Goal: Obtain resource: Download file/media

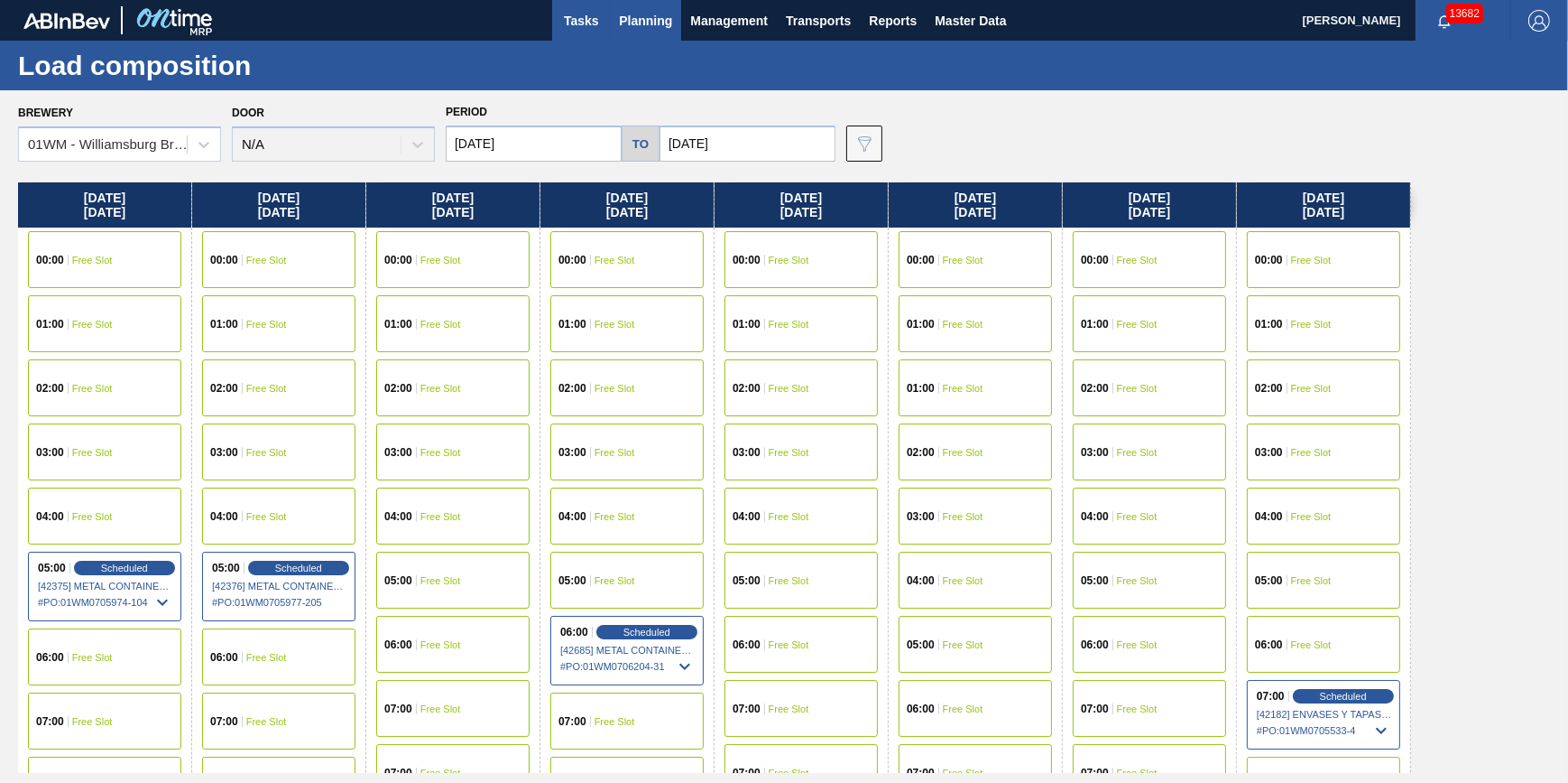
click at [589, 24] on span "Tasks" at bounding box center [582, 21] width 40 height 22
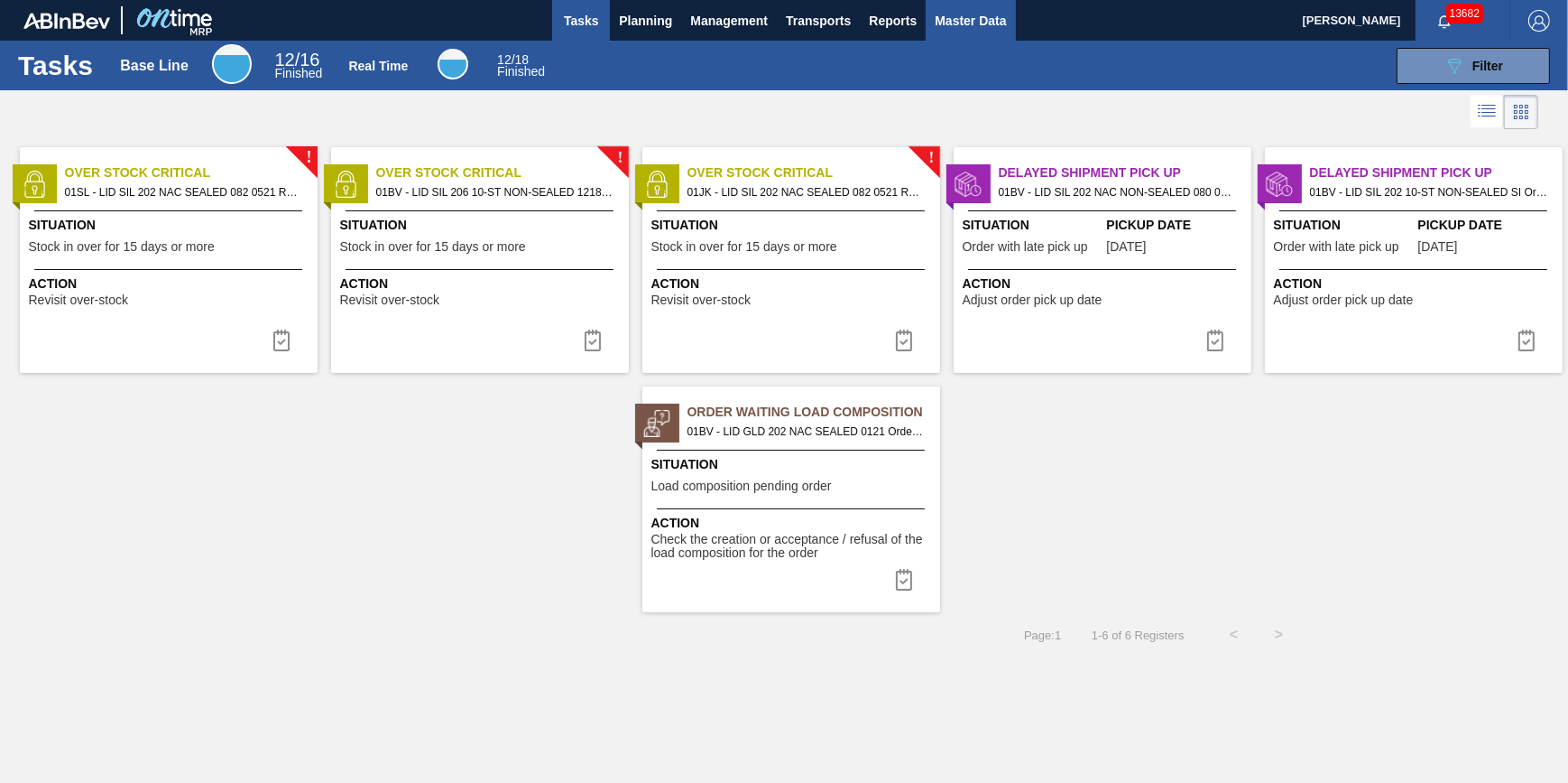
click at [958, 8] on button "Master Data" at bounding box center [970, 20] width 90 height 41
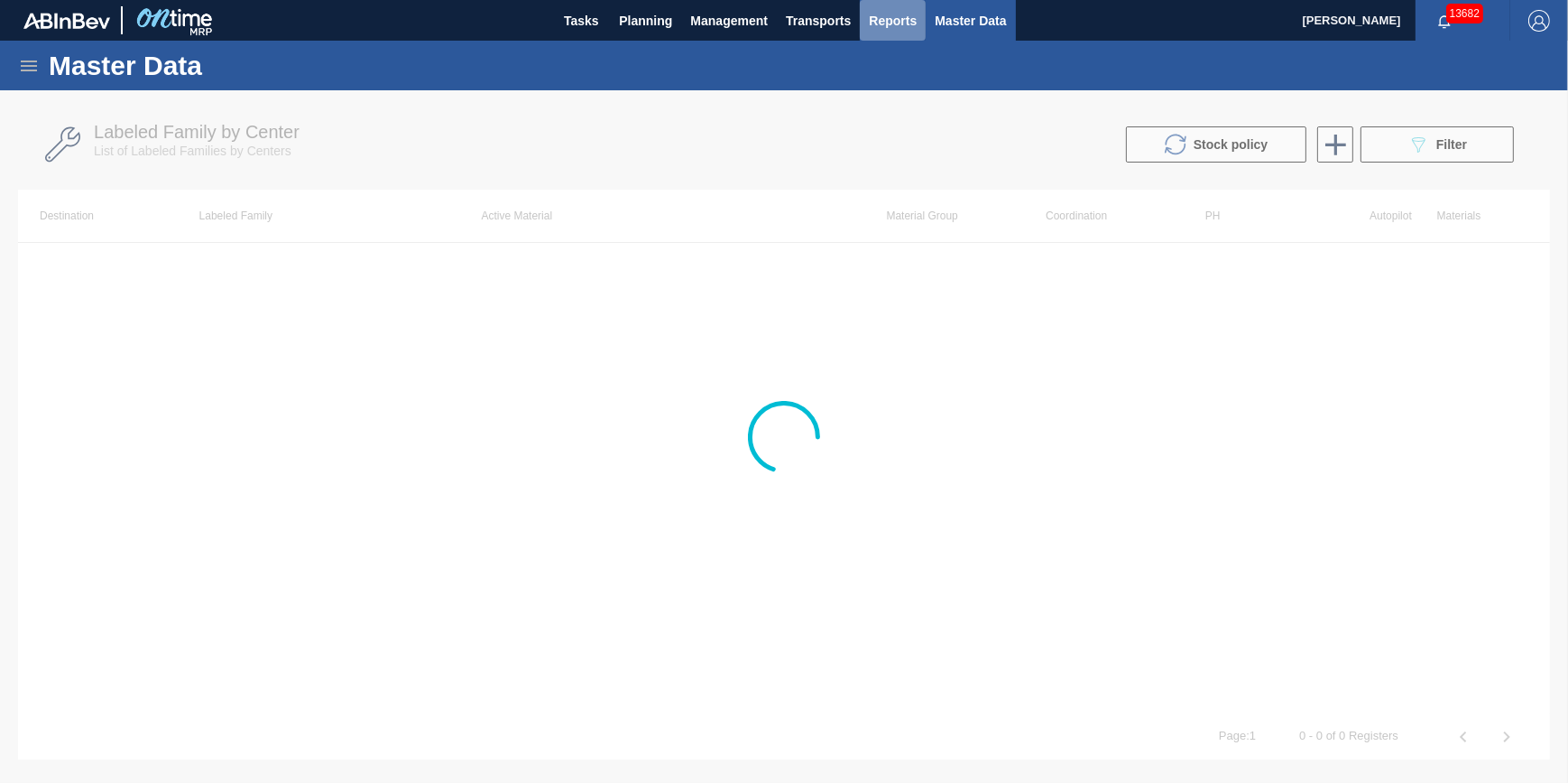
click at [903, 18] on span "Reports" at bounding box center [892, 21] width 48 height 22
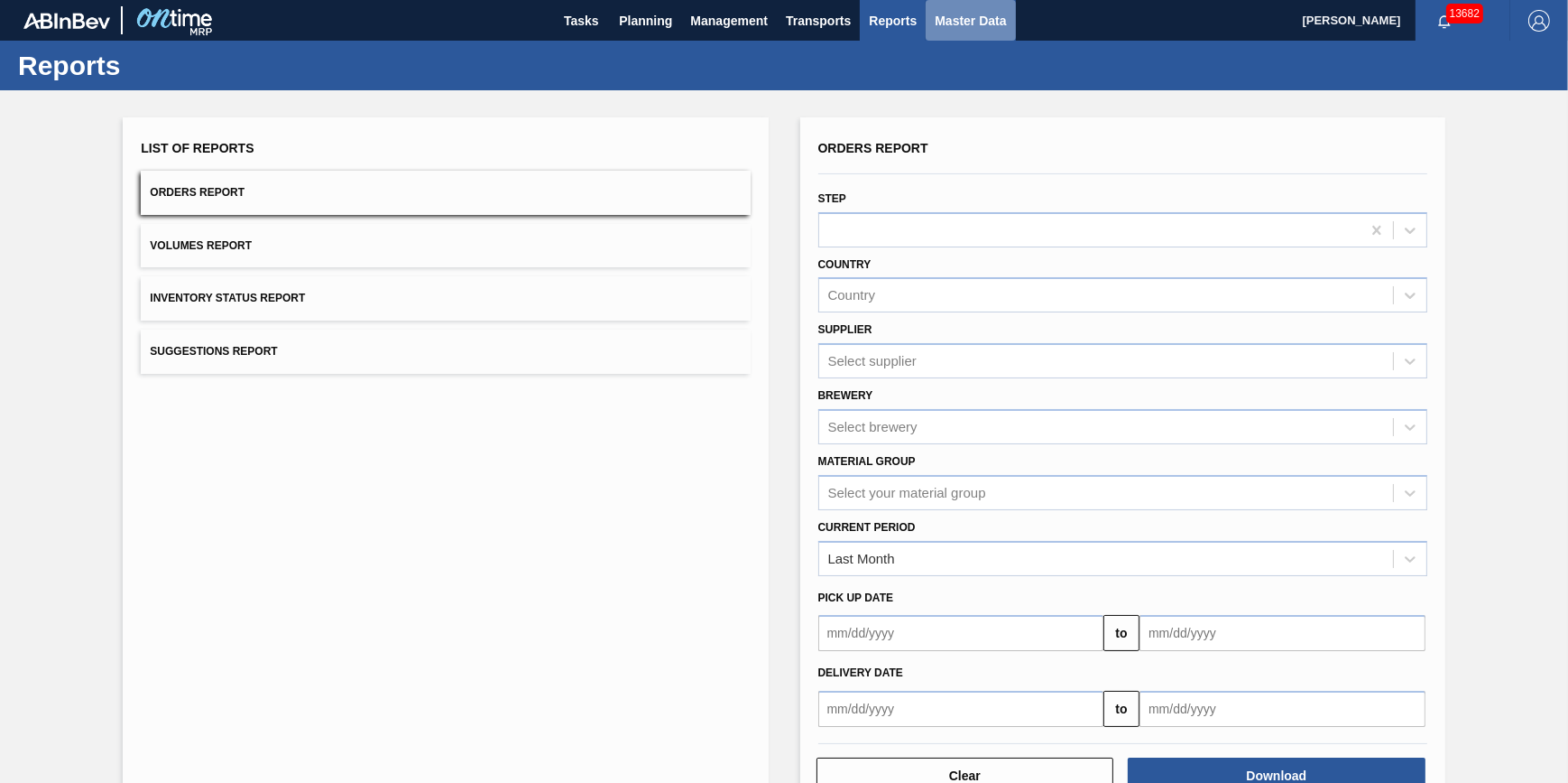
click at [963, 18] on span "Master Data" at bounding box center [970, 21] width 72 height 22
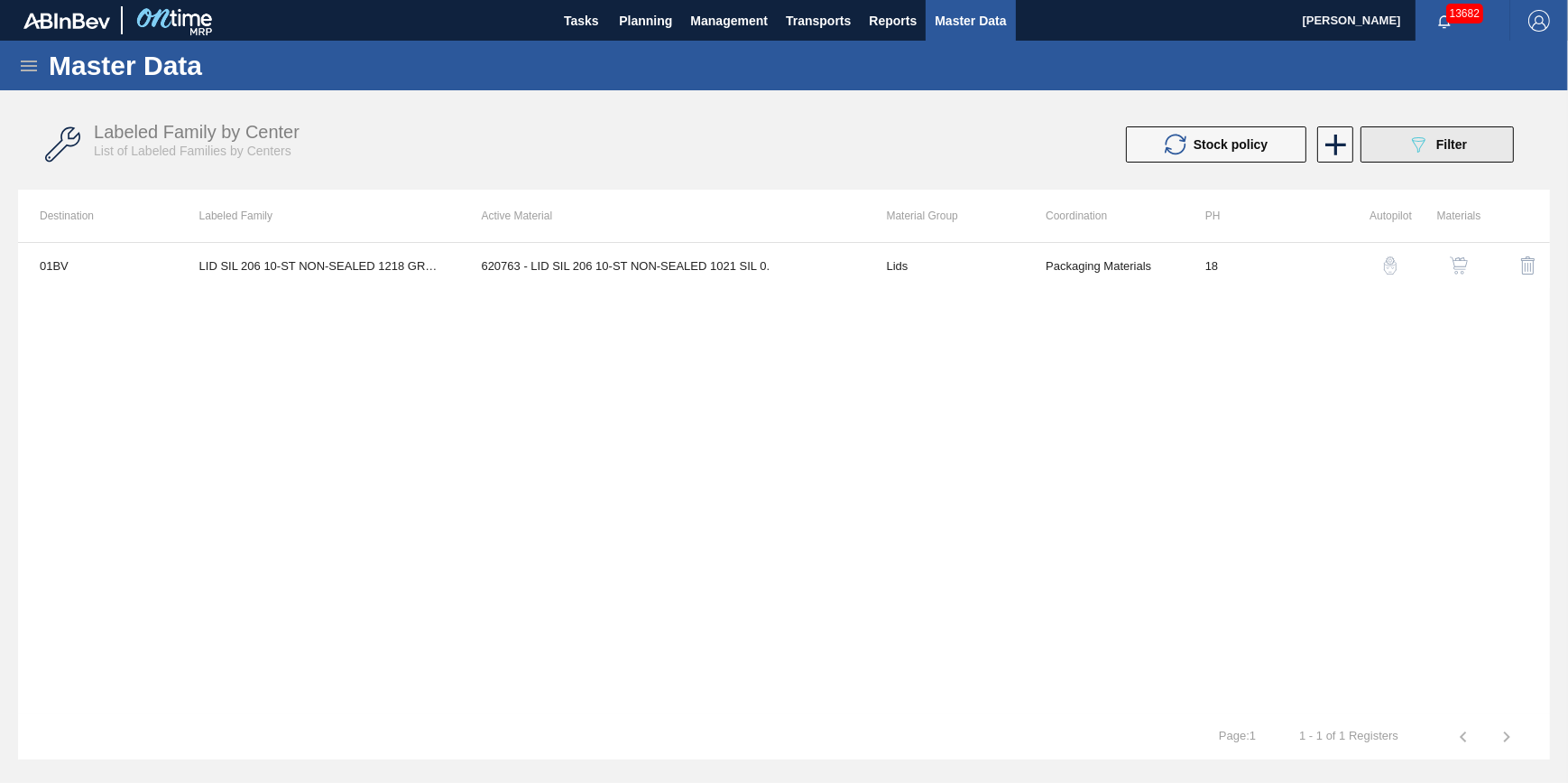
click at [1439, 131] on button "089F7B8B-B2A5-4AFE-B5C0-19BA573D28AC Filter" at bounding box center [1437, 144] width 153 height 36
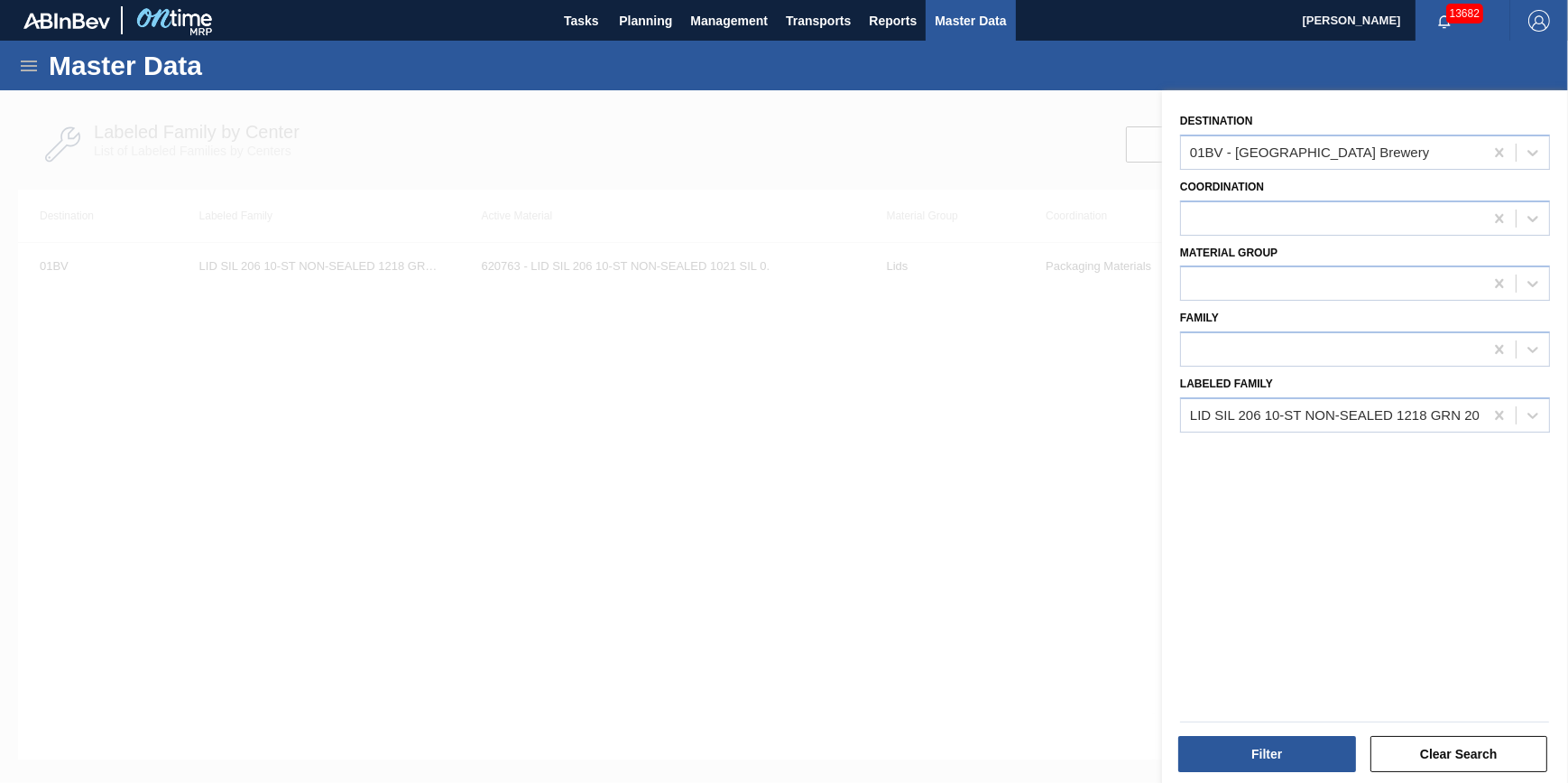
click at [832, 102] on div at bounding box center [784, 482] width 1568 height 783
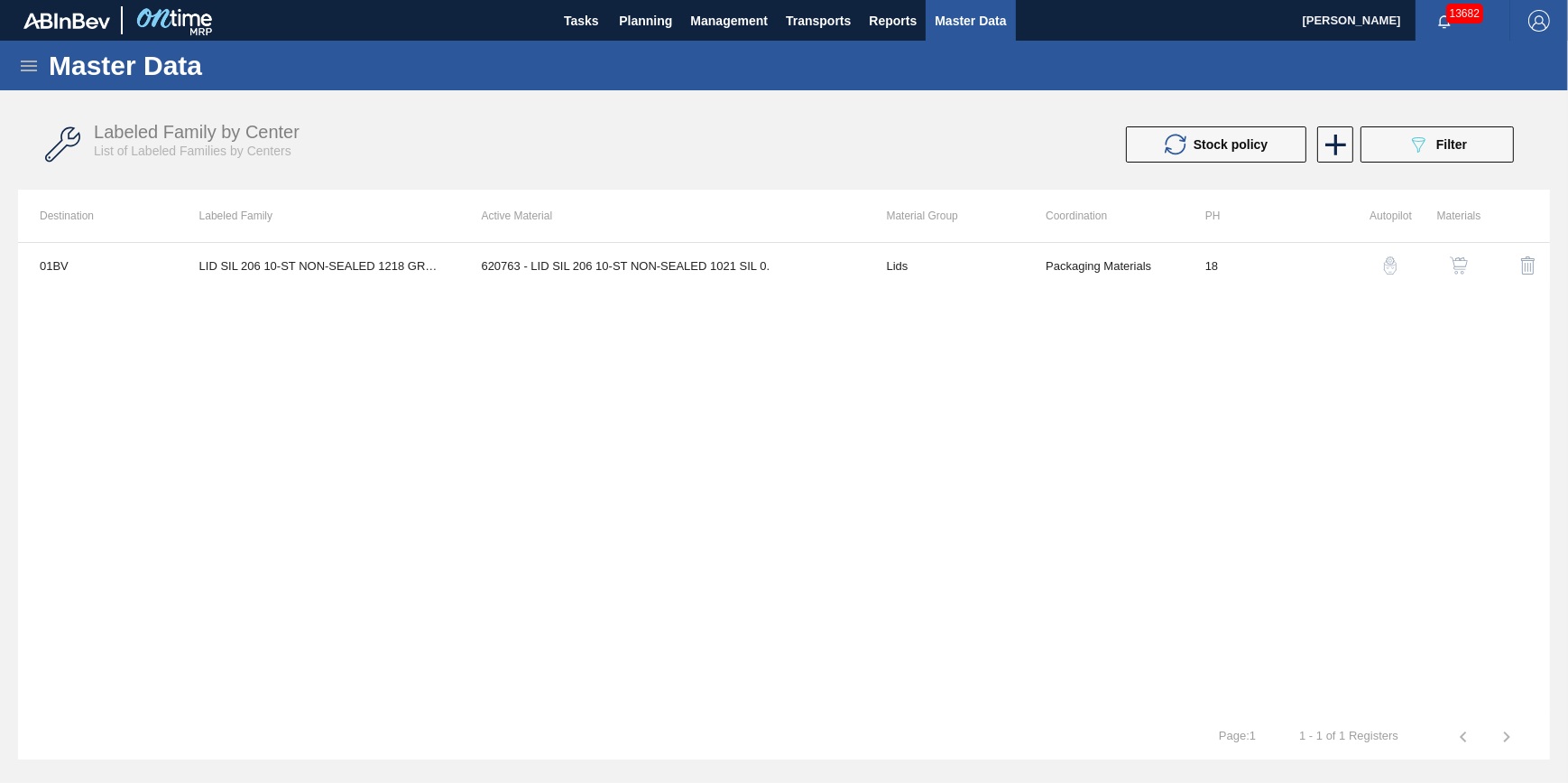
click at [36, 72] on icon at bounding box center [29, 66] width 22 height 22
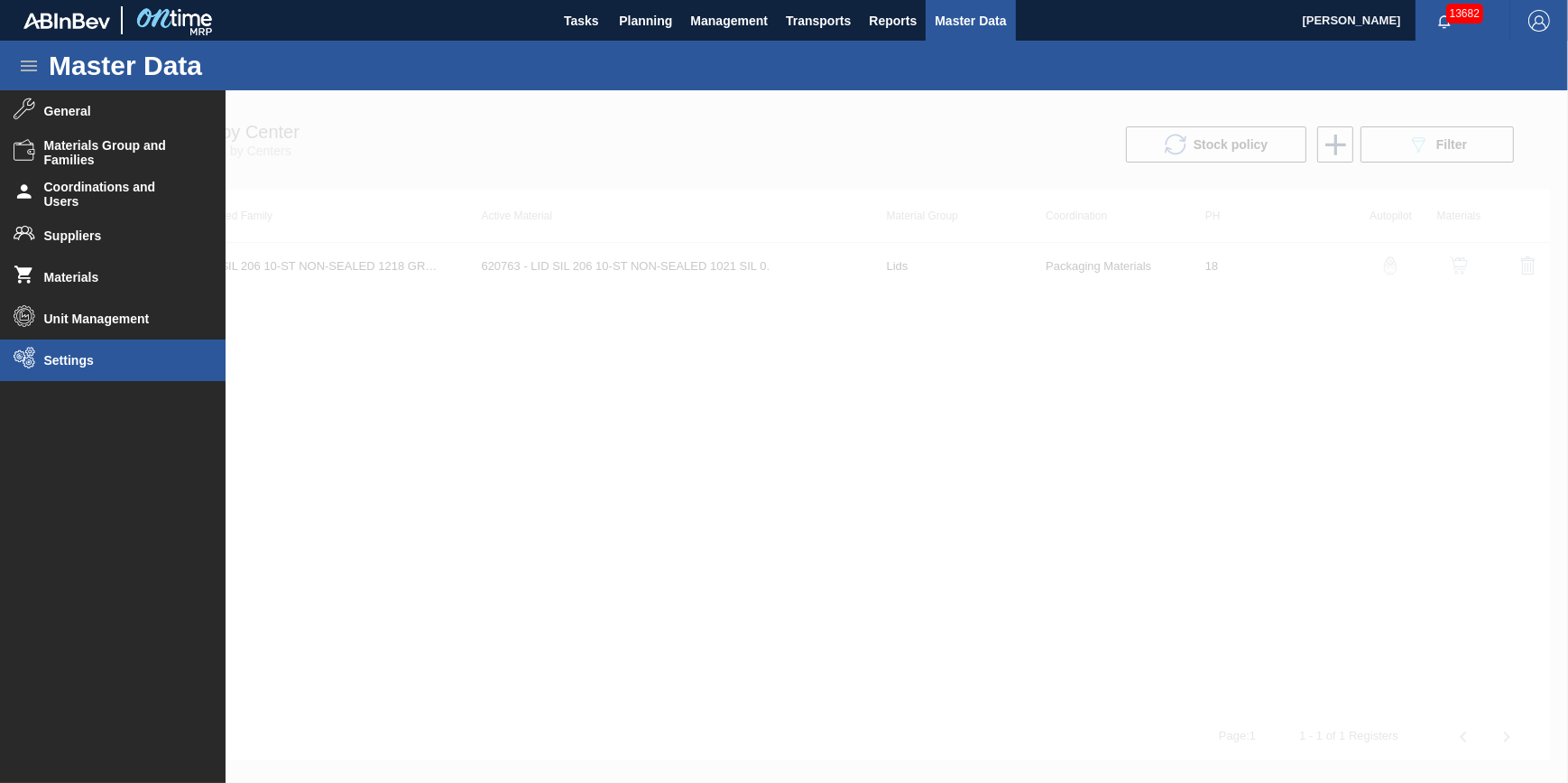
click at [90, 367] on li "Settings" at bounding box center [112, 361] width 226 height 42
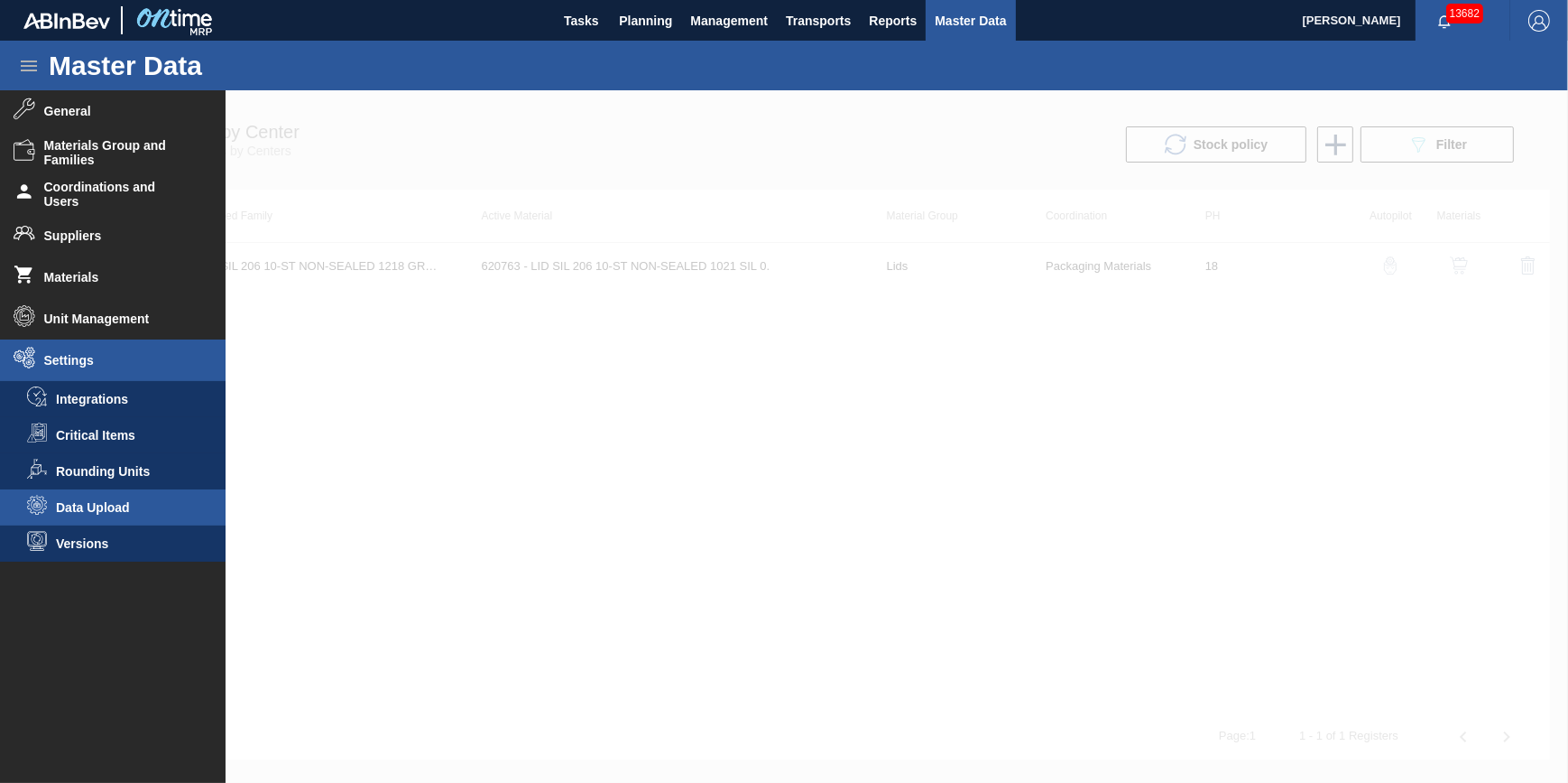
click at [135, 506] on span "Data Upload" at bounding box center [125, 508] width 139 height 14
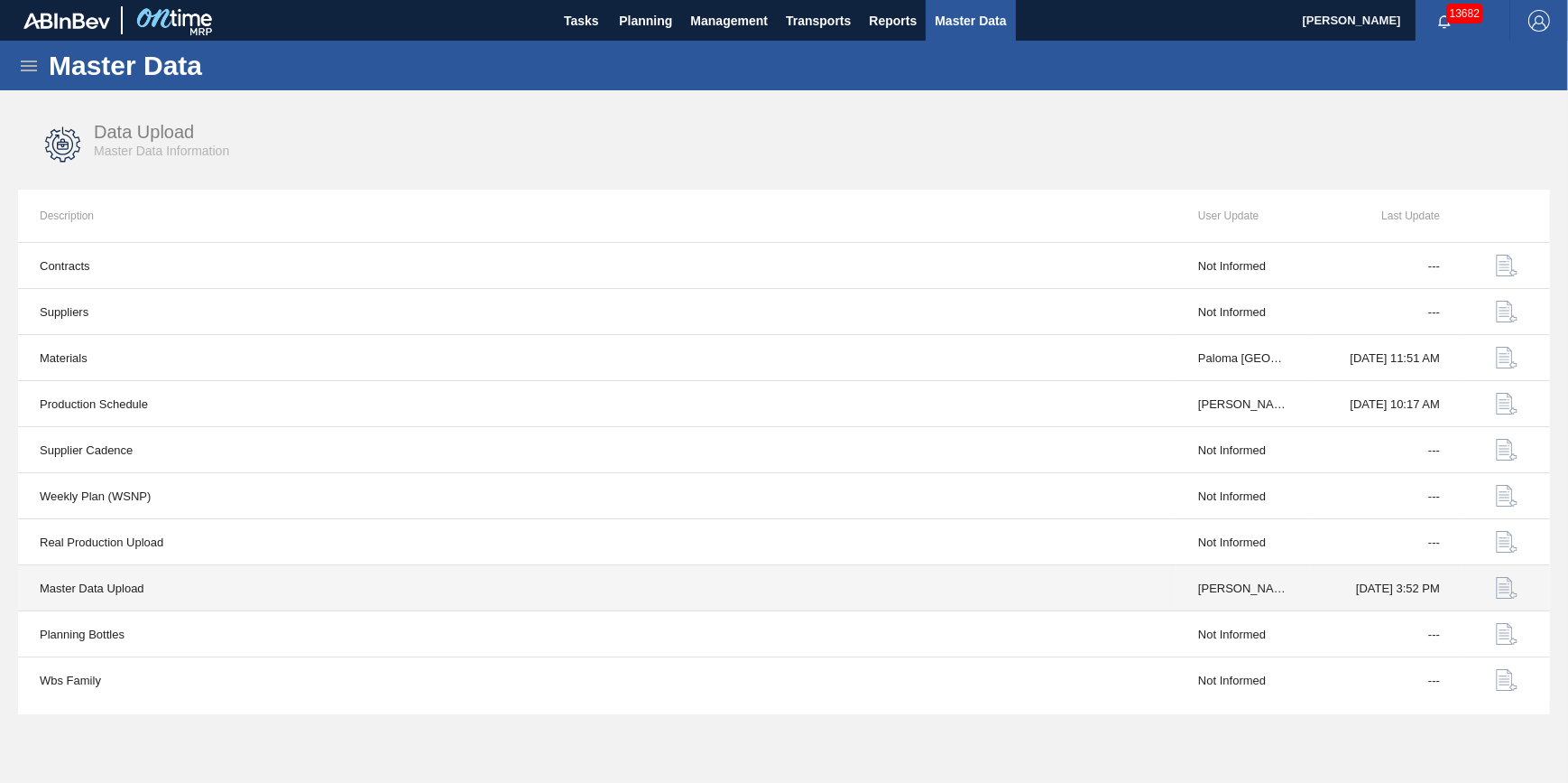
click at [1504, 586] on img "button" at bounding box center [1507, 588] width 22 height 22
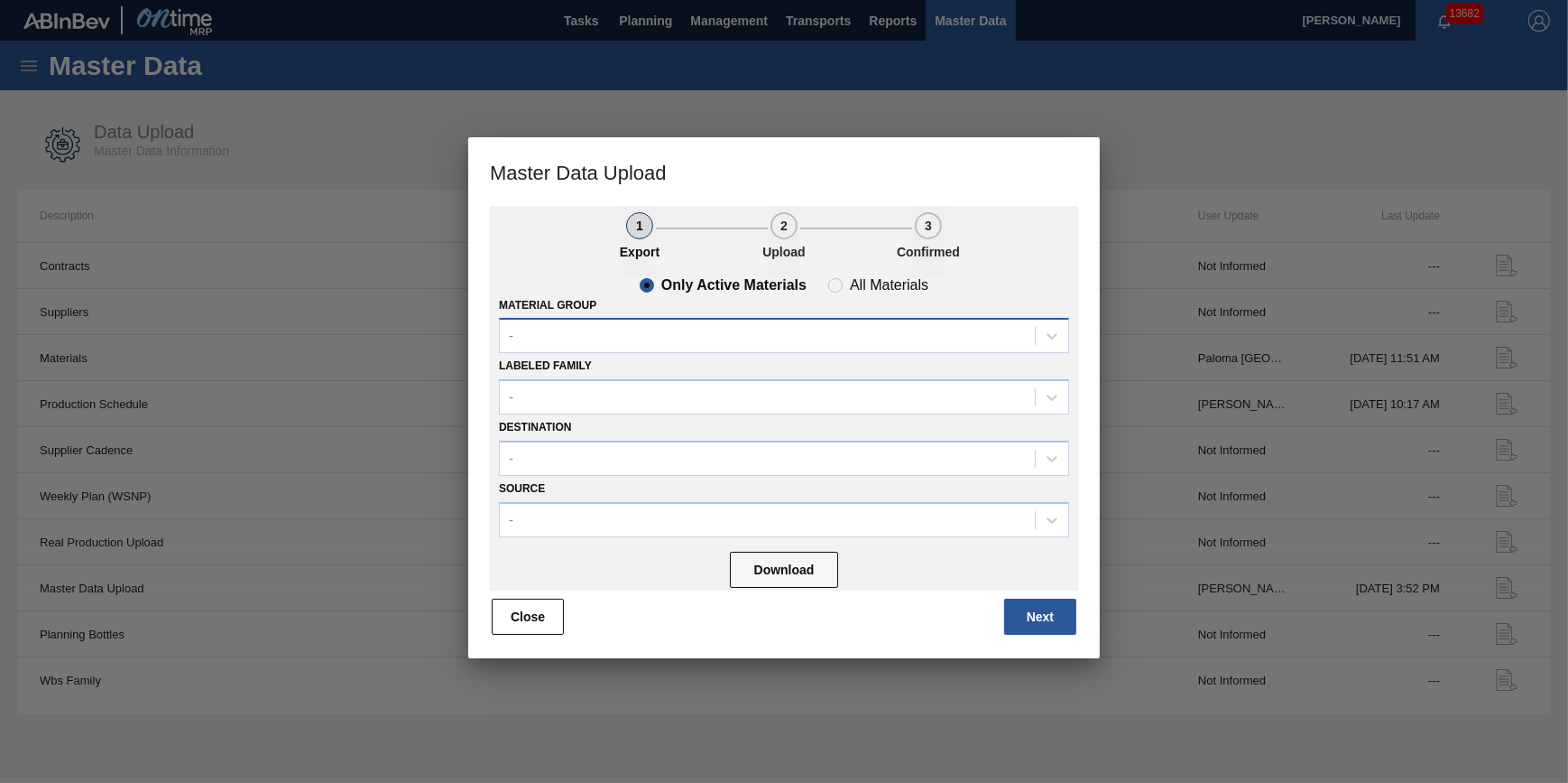
click at [917, 341] on div "-" at bounding box center [767, 336] width 535 height 26
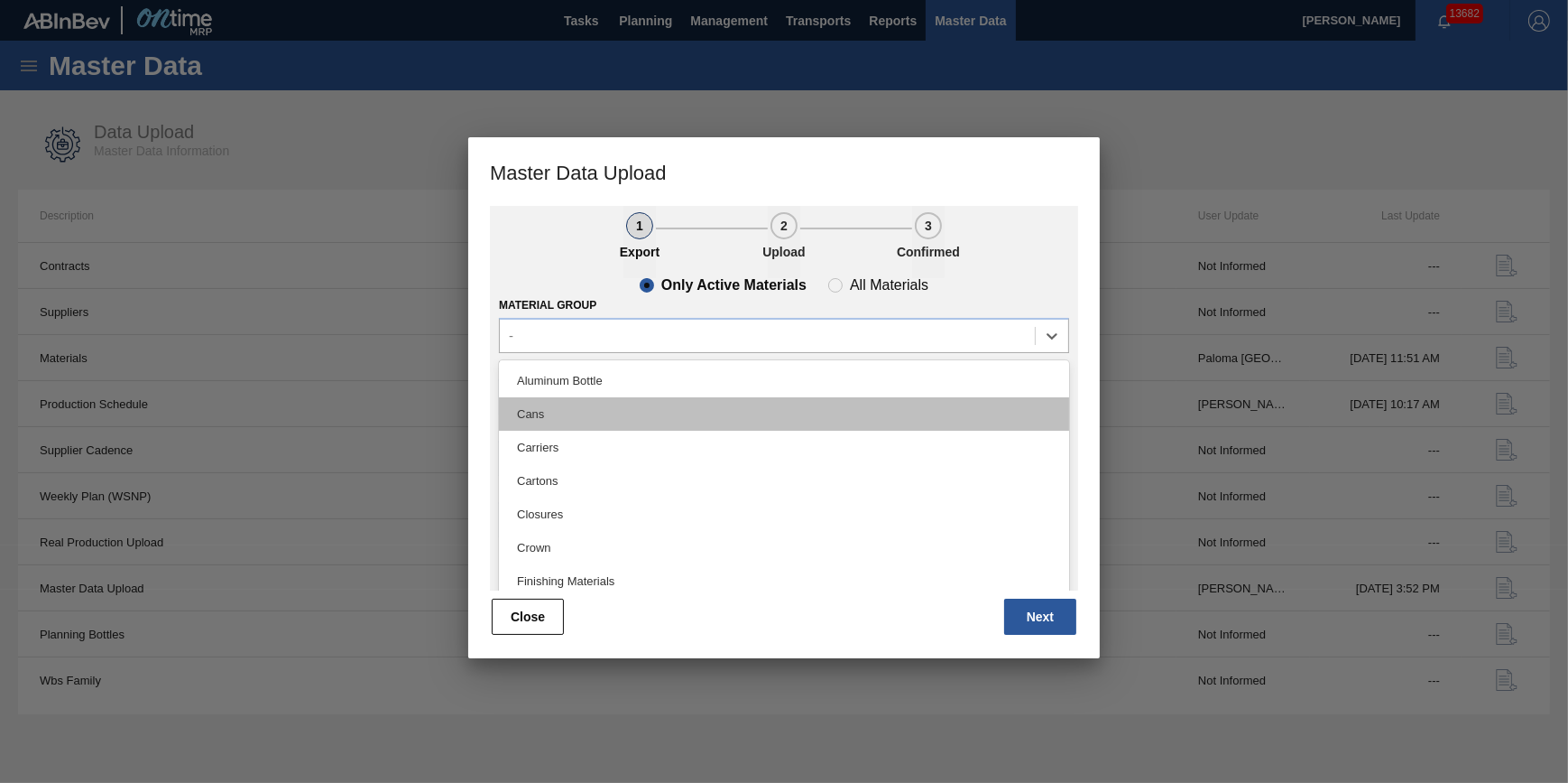
click at [852, 421] on div "Cans" at bounding box center [784, 413] width 571 height 34
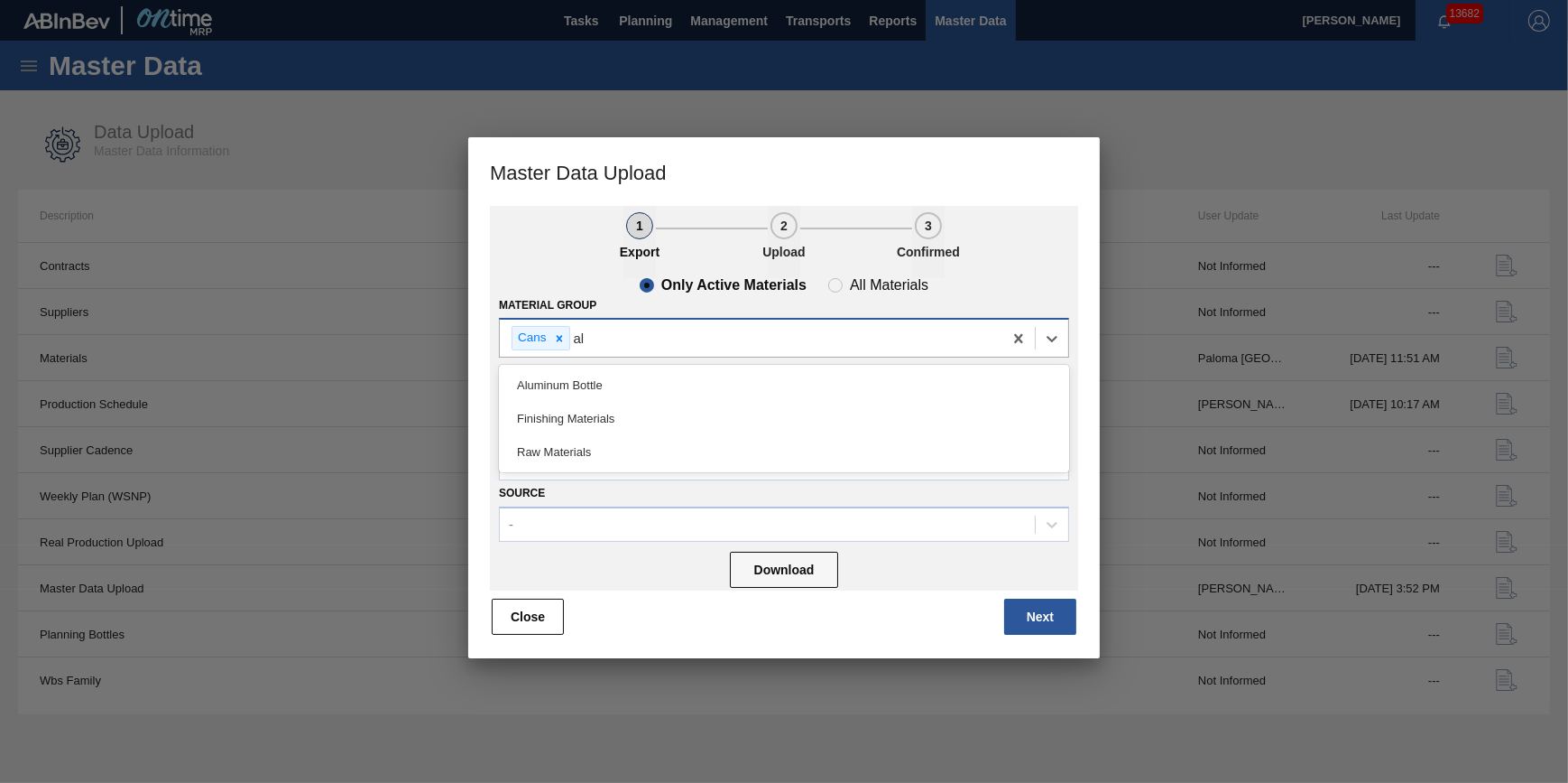
type Group "alu"
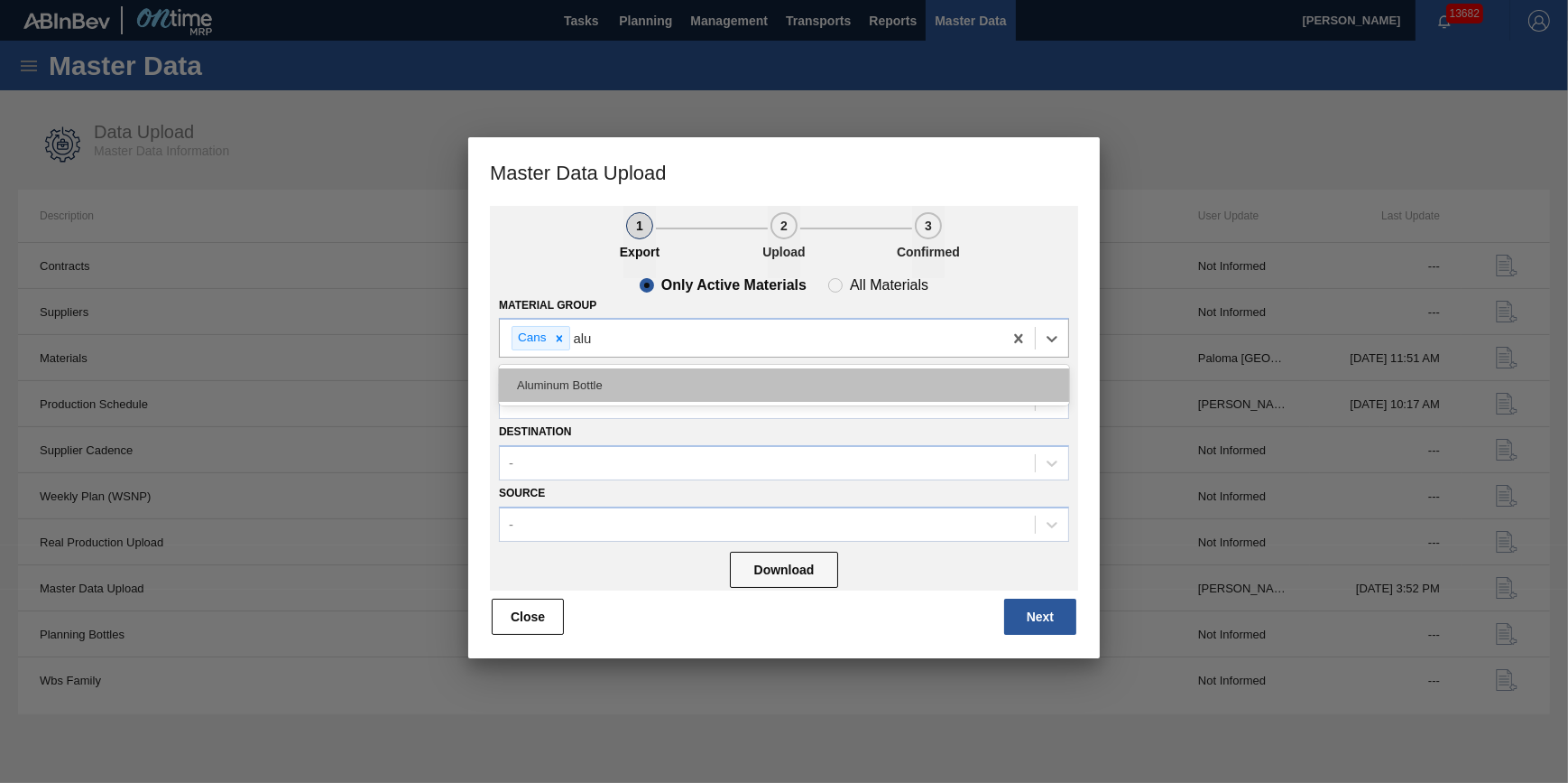
click at [742, 376] on div "Aluminum Bottle" at bounding box center [784, 384] width 571 height 34
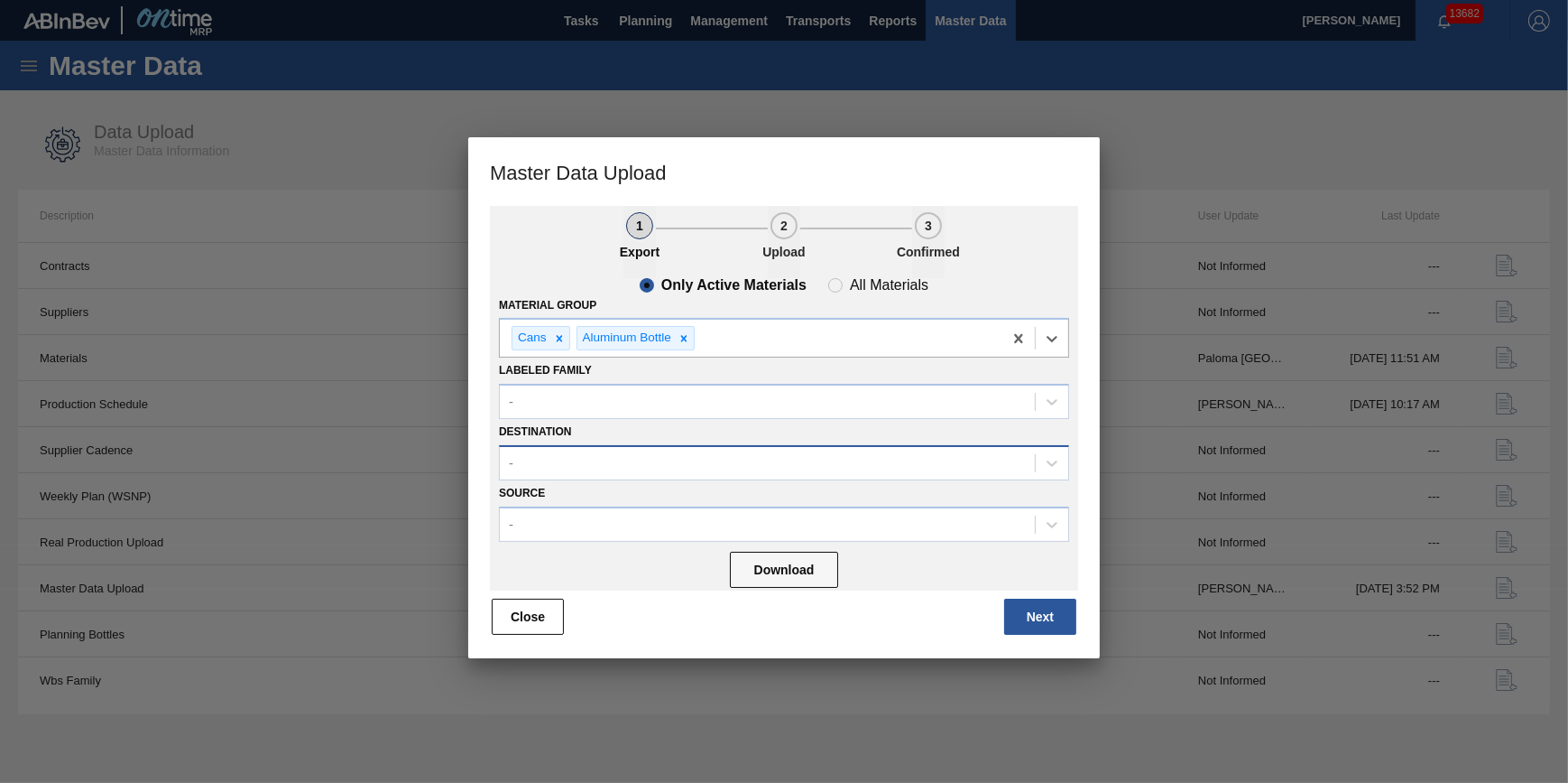
click at [646, 464] on div "-" at bounding box center [767, 462] width 535 height 26
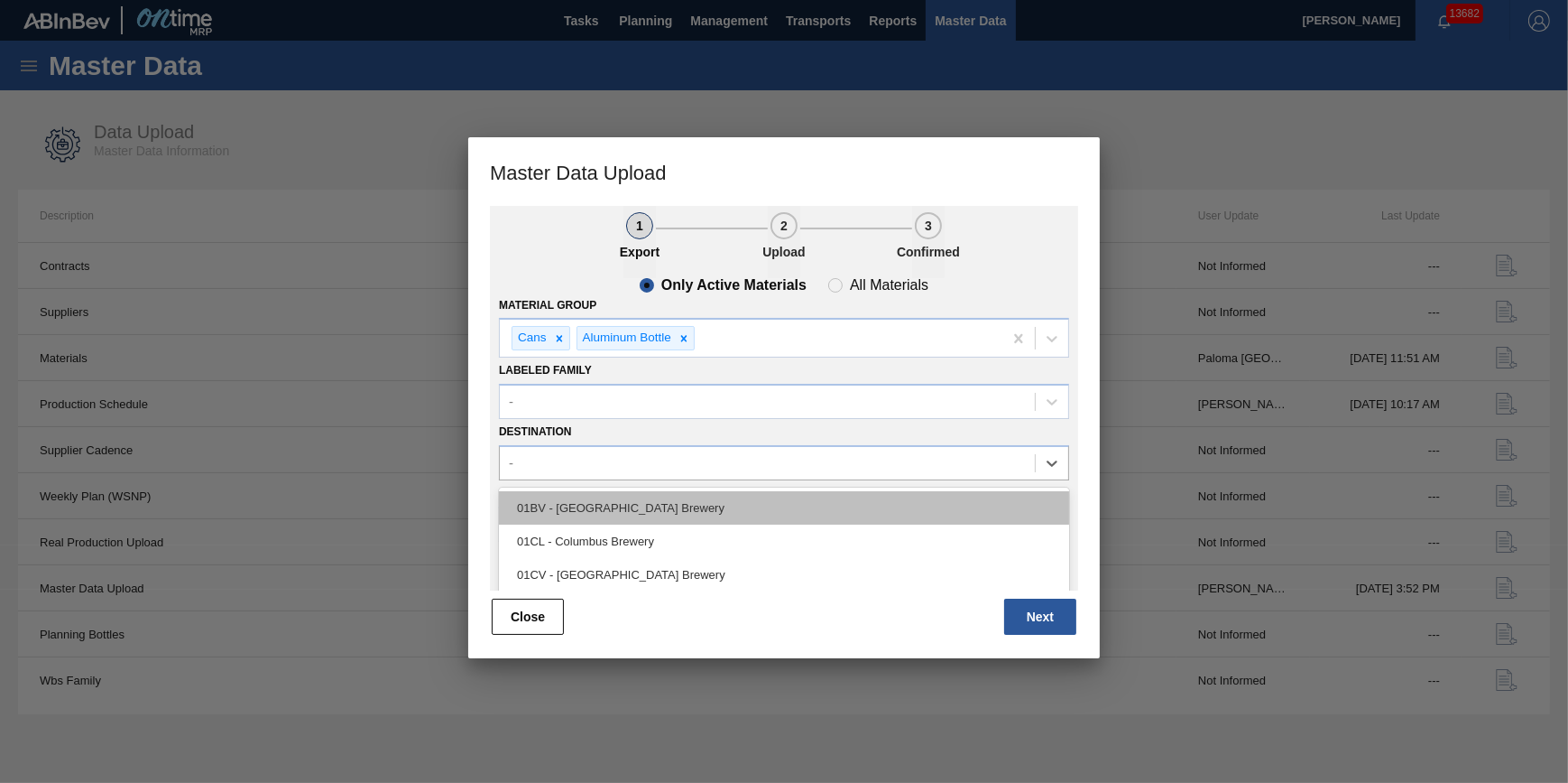
click at [640, 496] on div "01BV - [GEOGRAPHIC_DATA] Brewery" at bounding box center [784, 508] width 571 height 34
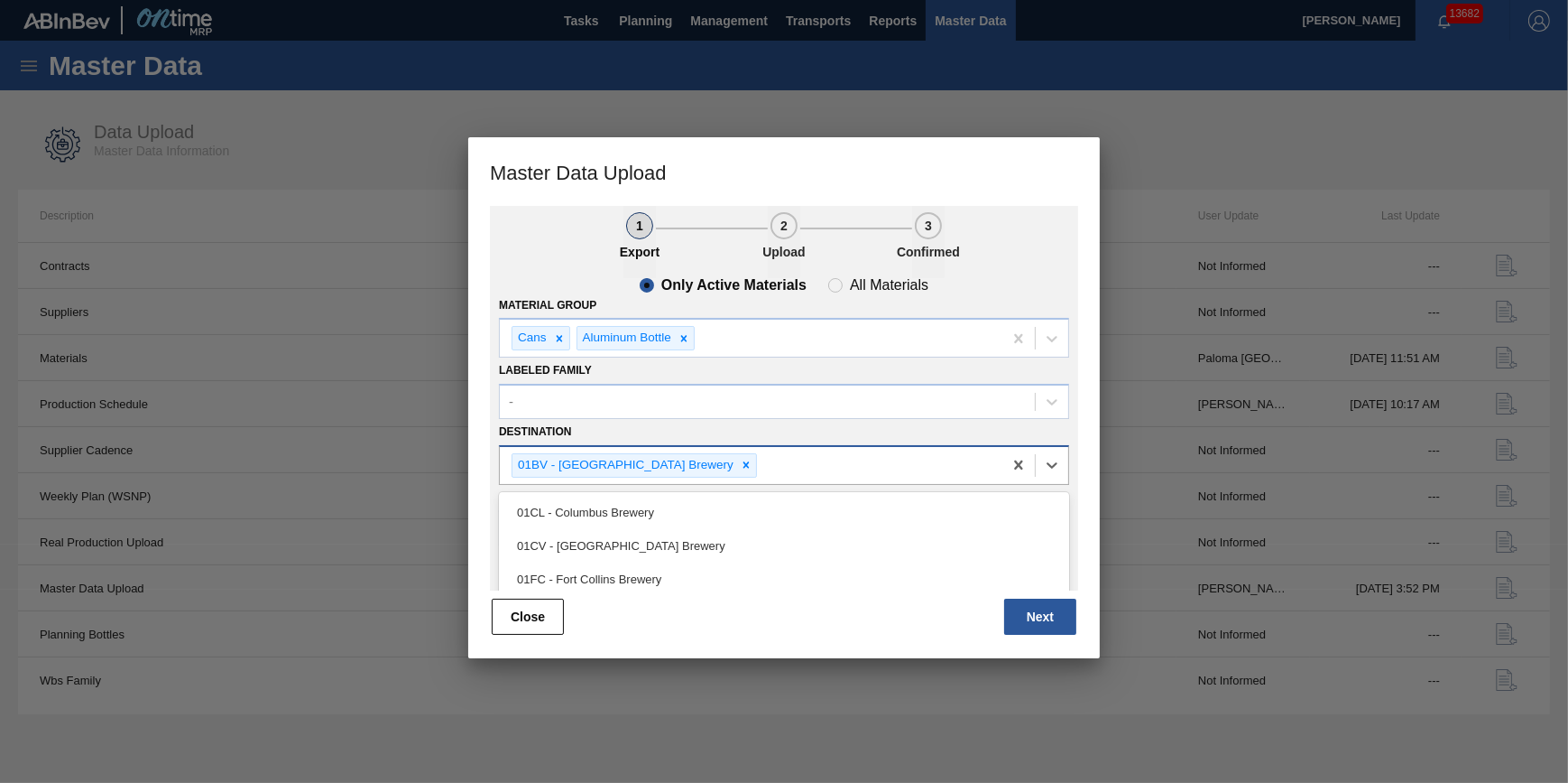
click at [752, 459] on div "01BV - [GEOGRAPHIC_DATA] Brewery" at bounding box center [751, 465] width 503 height 37
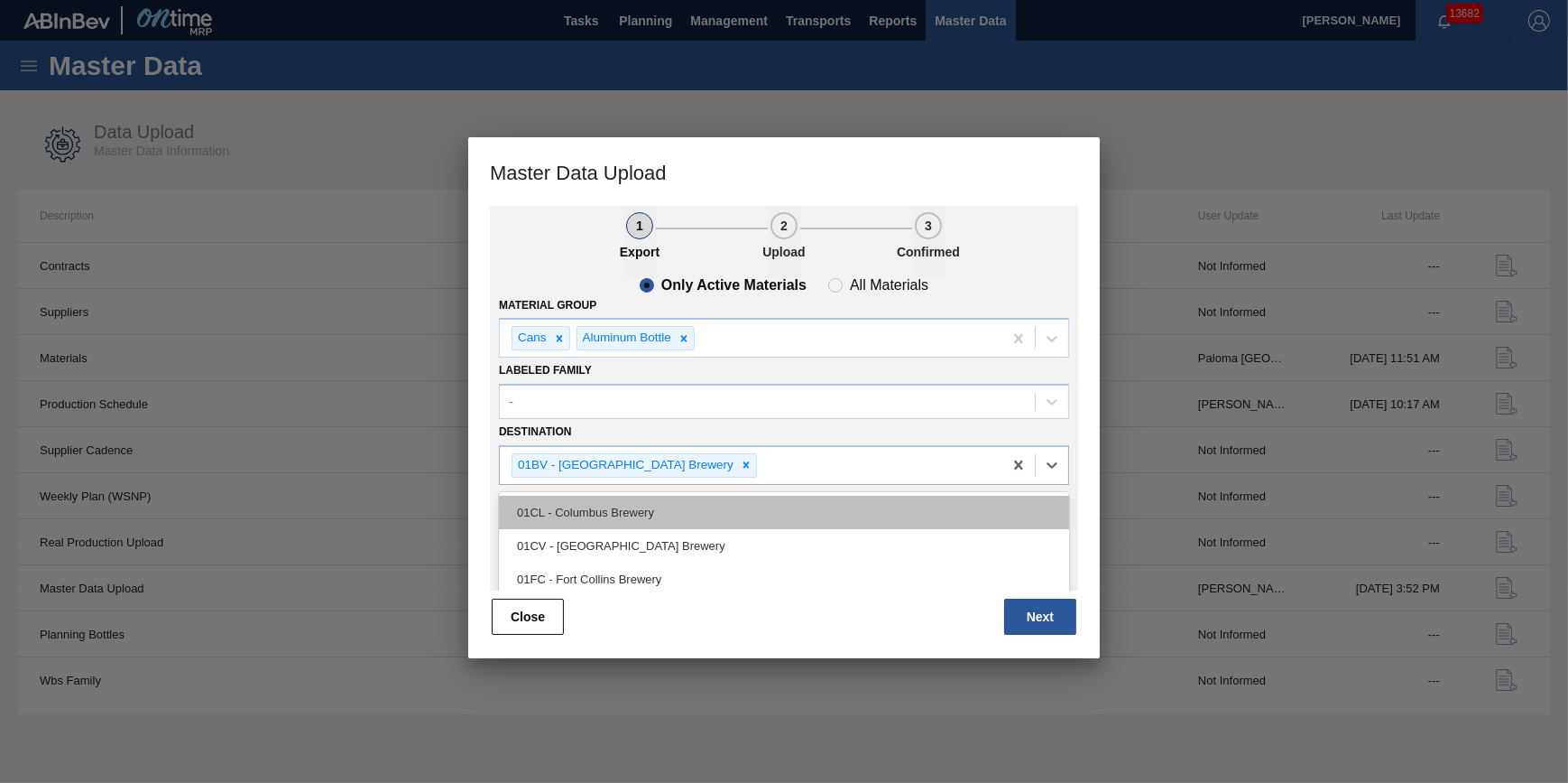
click at [719, 515] on div "01CL - Columbus Brewery" at bounding box center [784, 512] width 571 height 34
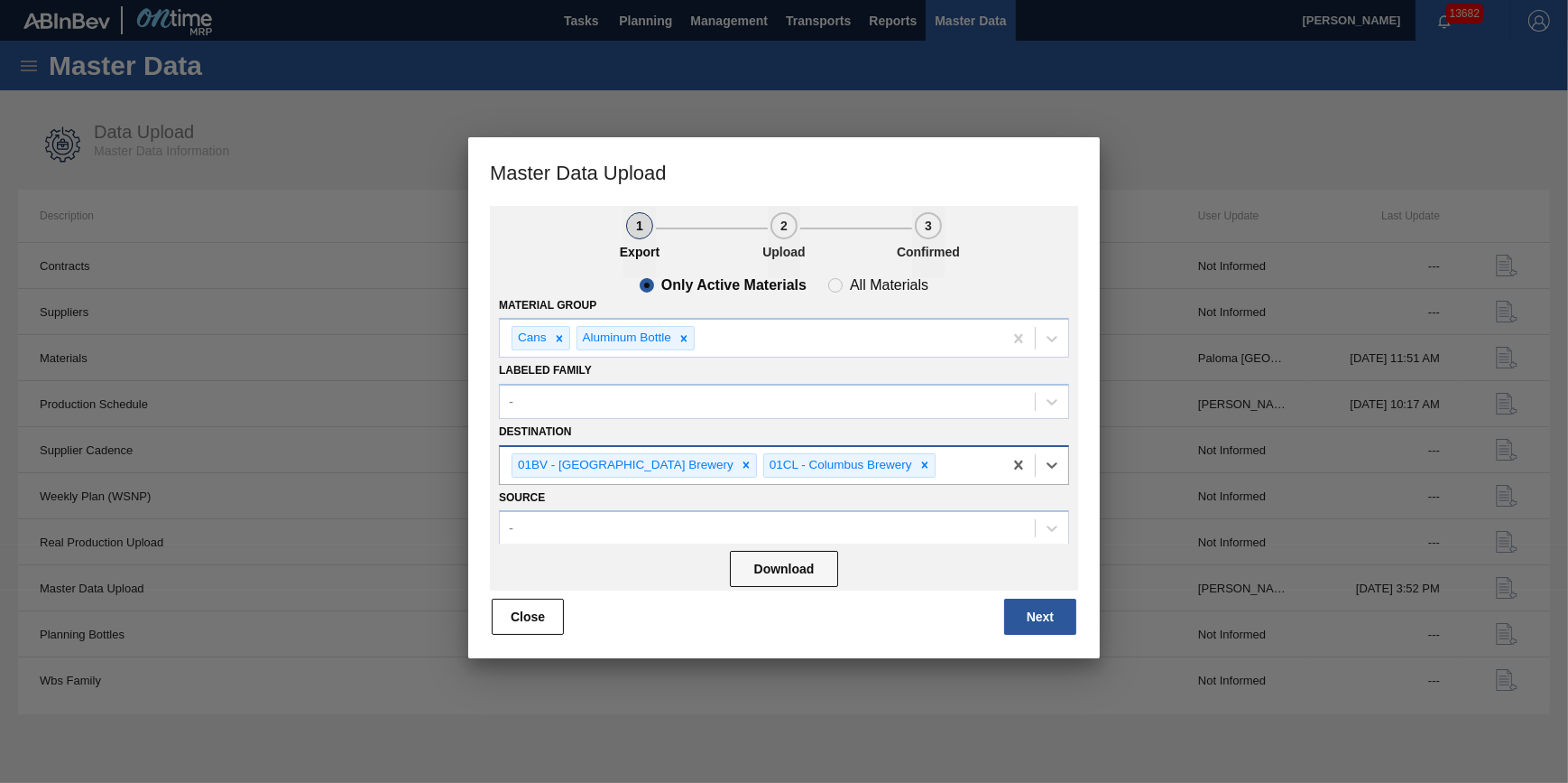
click at [913, 469] on div "01BV - [GEOGRAPHIC_DATA] Brewery 01CL - [GEOGRAPHIC_DATA]" at bounding box center [751, 465] width 503 height 37
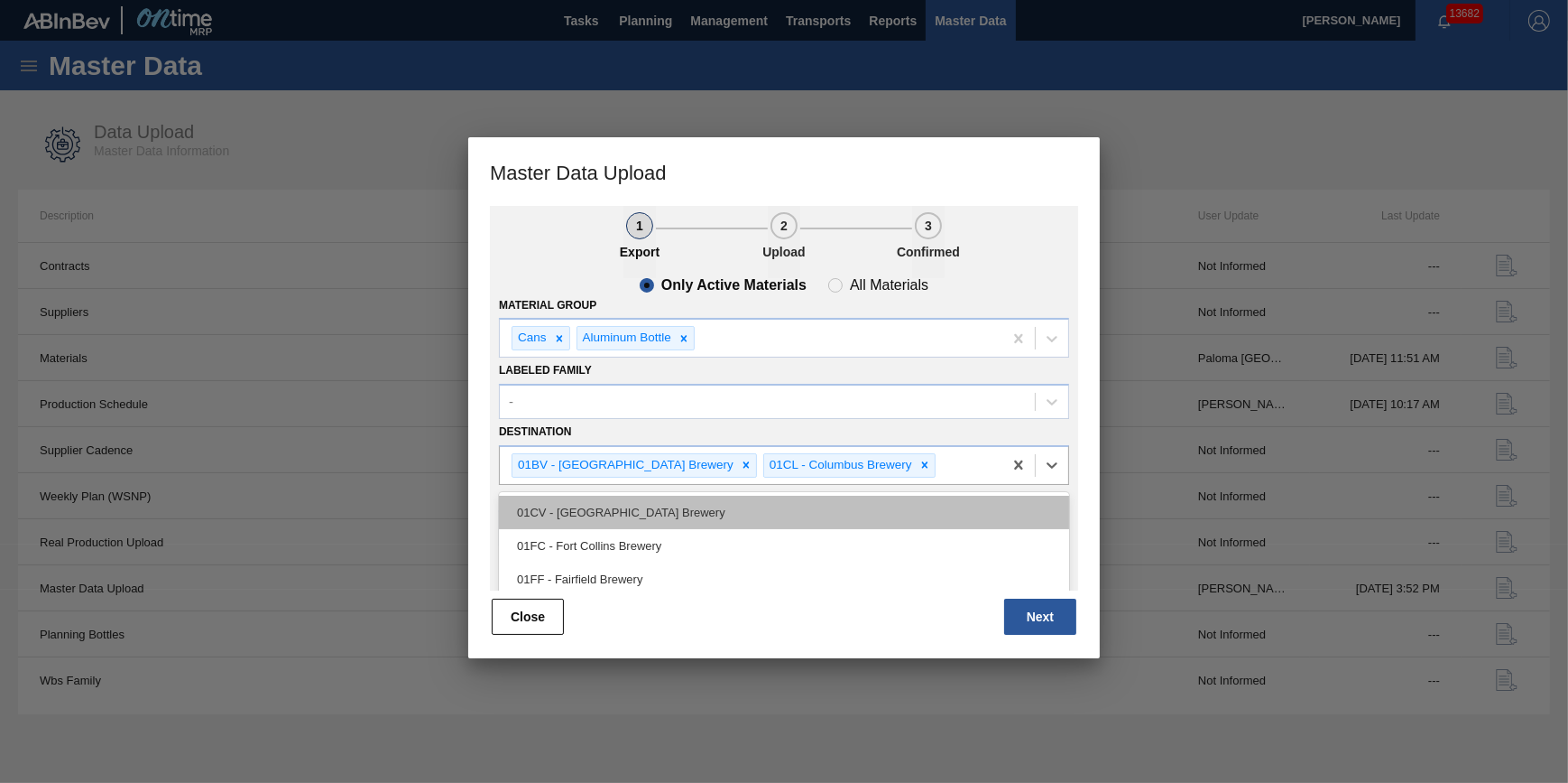
click at [847, 515] on div "01CV - [GEOGRAPHIC_DATA] Brewery" at bounding box center [784, 512] width 571 height 34
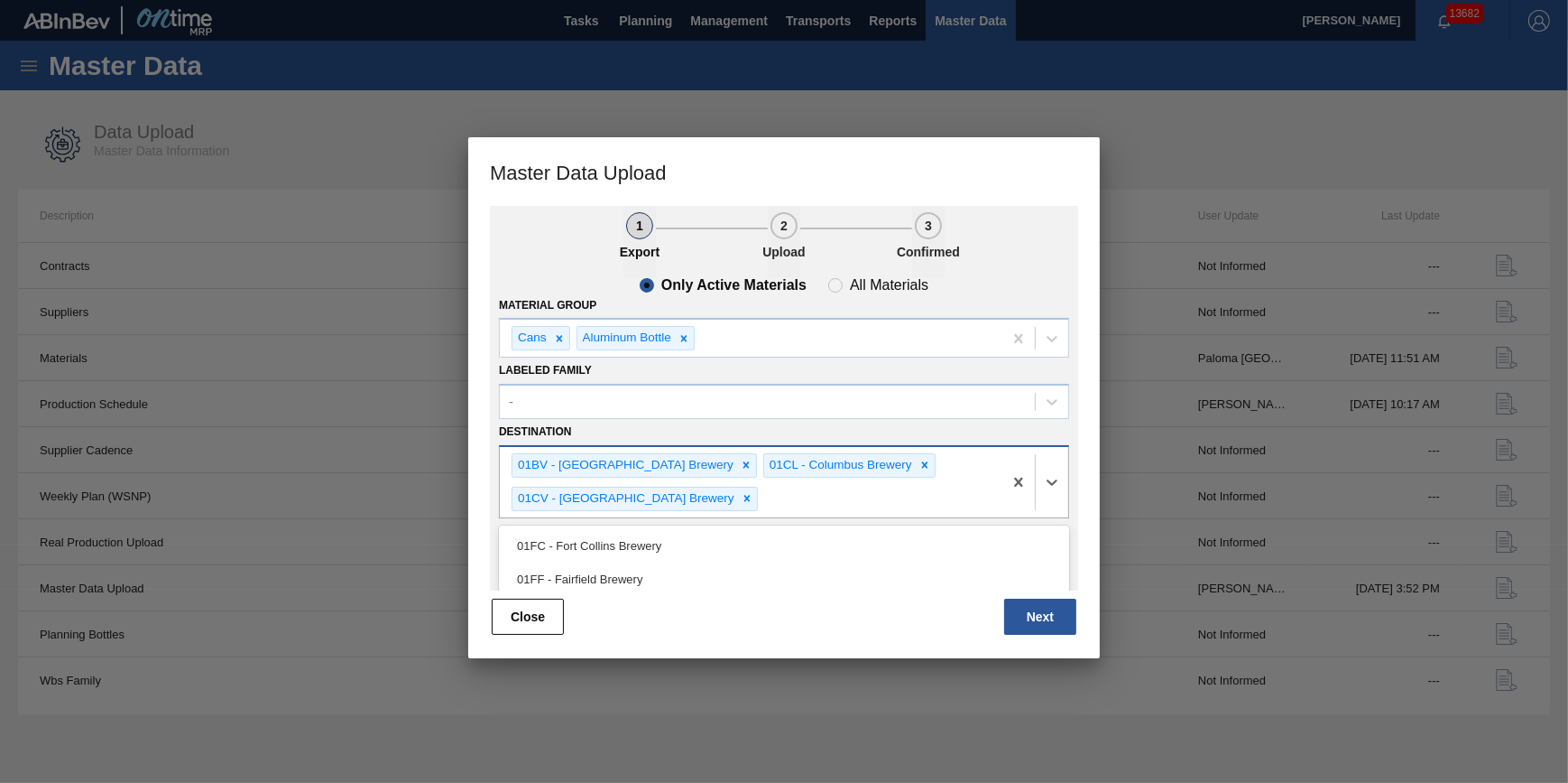
click at [936, 479] on div "01BV - [GEOGRAPHIC_DATA] Brewery 01CL - [GEOGRAPHIC_DATA] 01CV - [GEOGRAPHIC_DA…" at bounding box center [751, 482] width 503 height 71
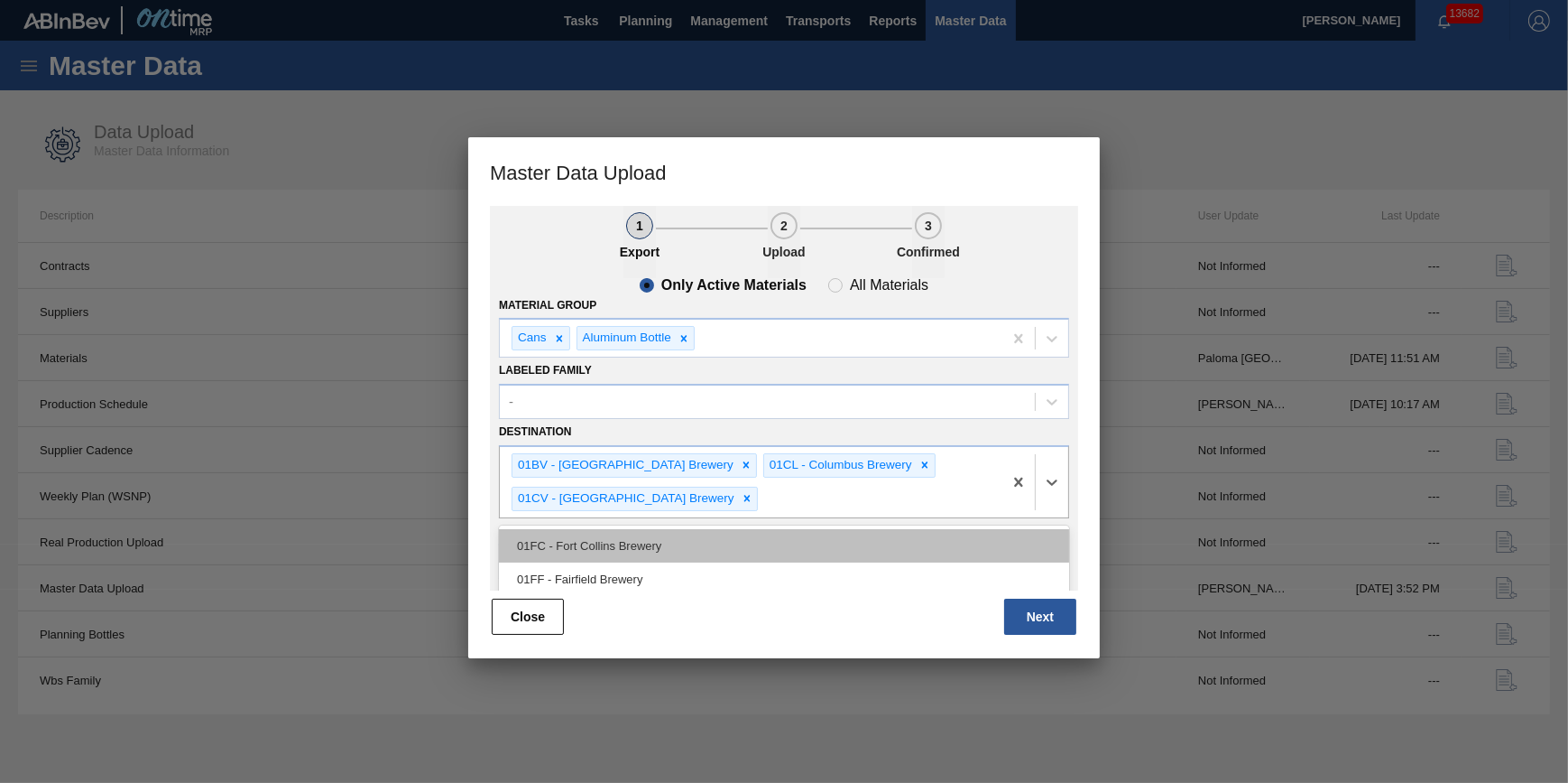
click at [830, 536] on div "01FC - Fort Collins Brewery" at bounding box center [784, 546] width 571 height 34
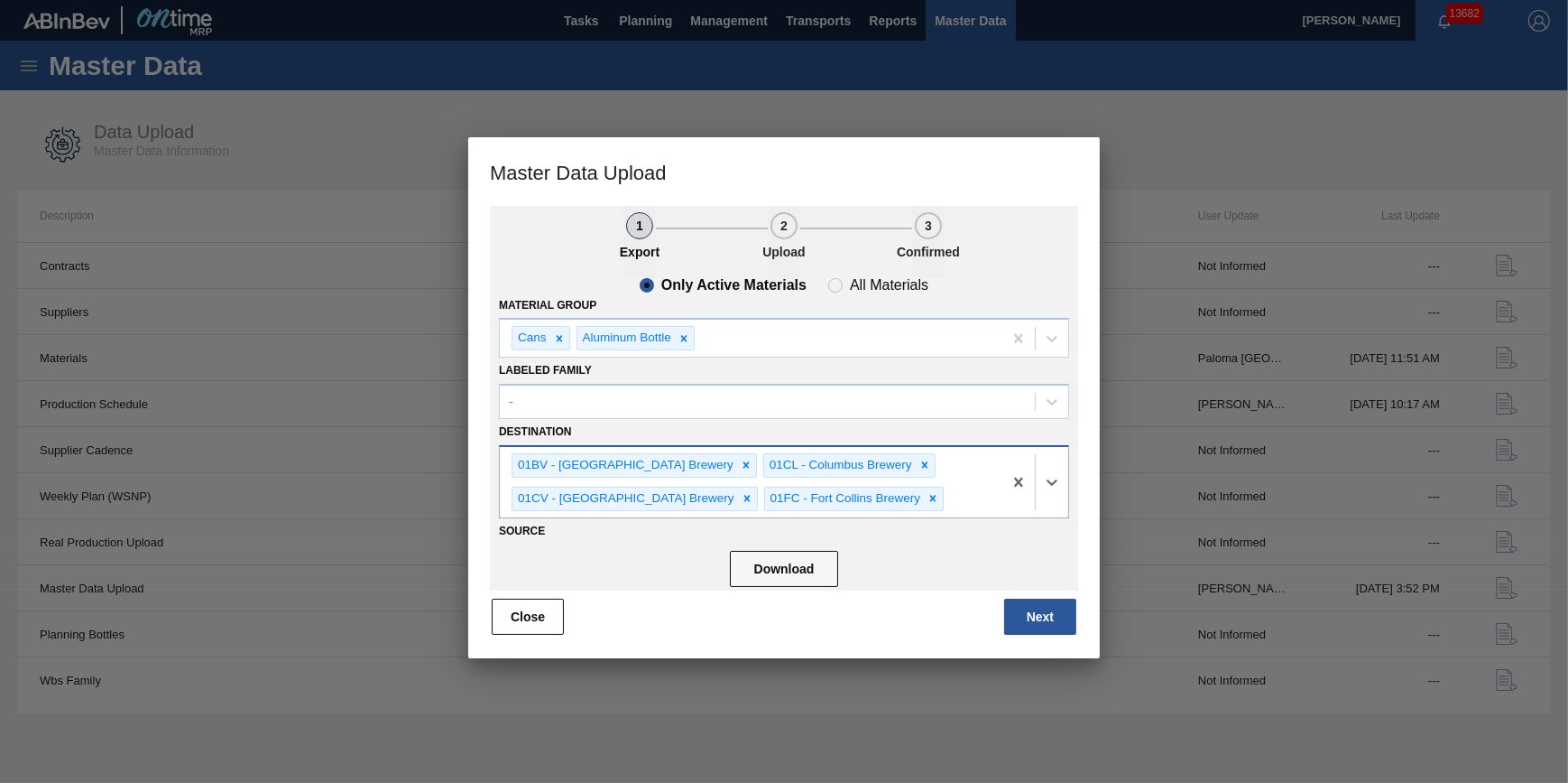
click at [913, 484] on div "01BV - [GEOGRAPHIC_DATA] Brewery 01CL - [GEOGRAPHIC_DATA] 01CV - [GEOGRAPHIC_DA…" at bounding box center [751, 482] width 503 height 71
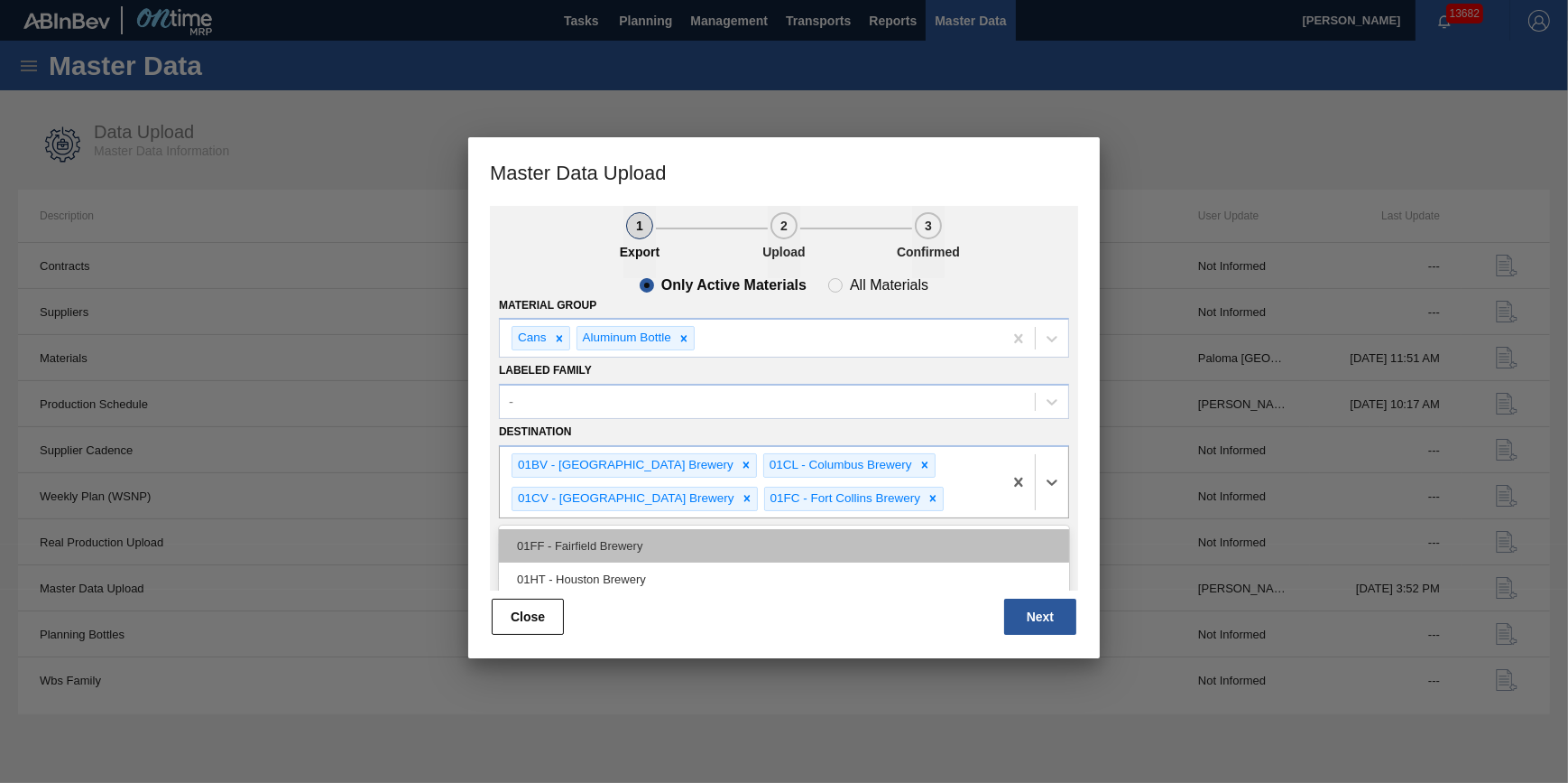
click at [834, 537] on div "01FF - Fairfield Brewery" at bounding box center [784, 546] width 571 height 34
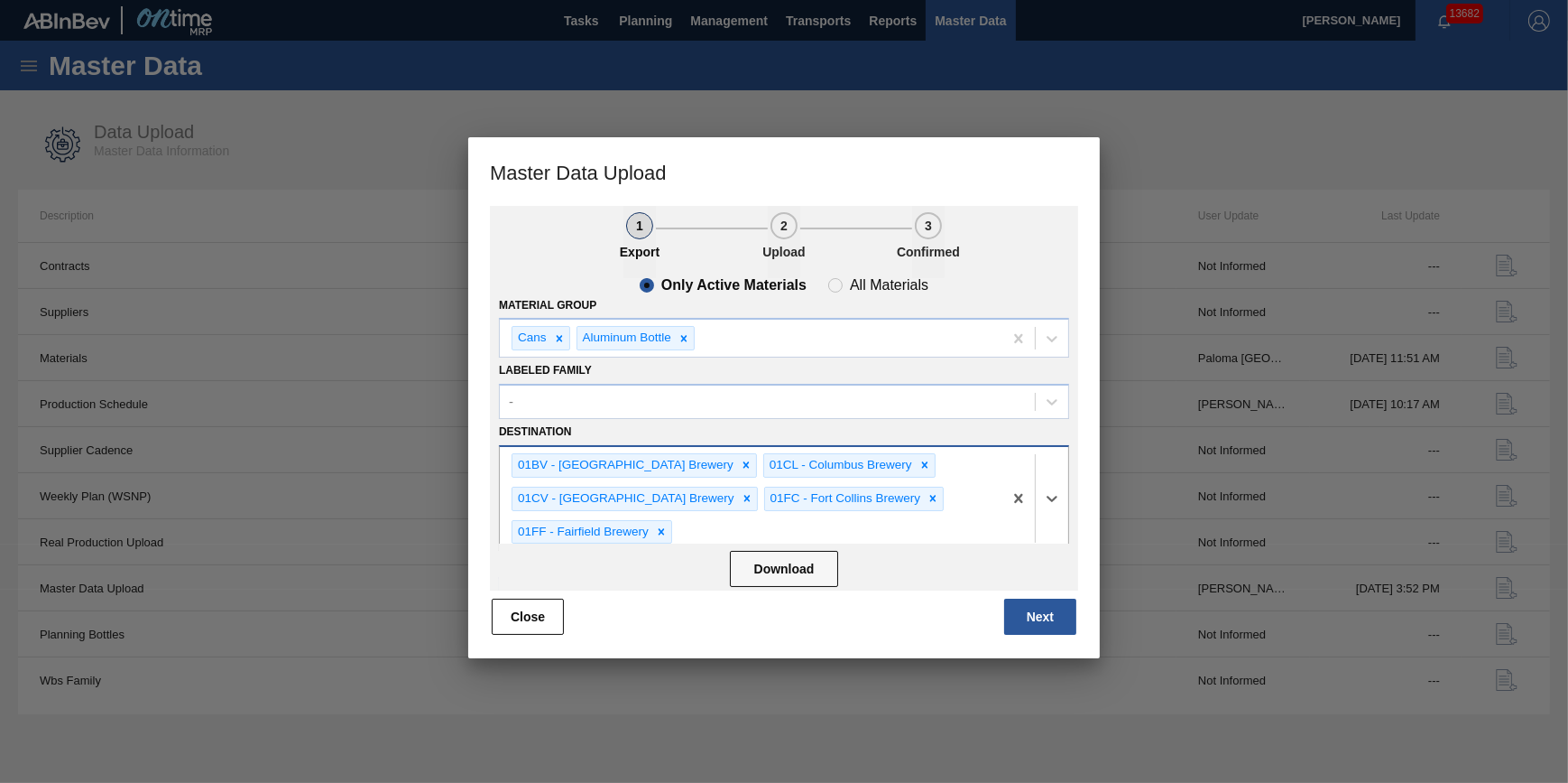
click at [945, 497] on div "01BV - [GEOGRAPHIC_DATA] Brewery 01CL - [GEOGRAPHIC_DATA] 01CV - [GEOGRAPHIC_DA…" at bounding box center [751, 498] width 503 height 104
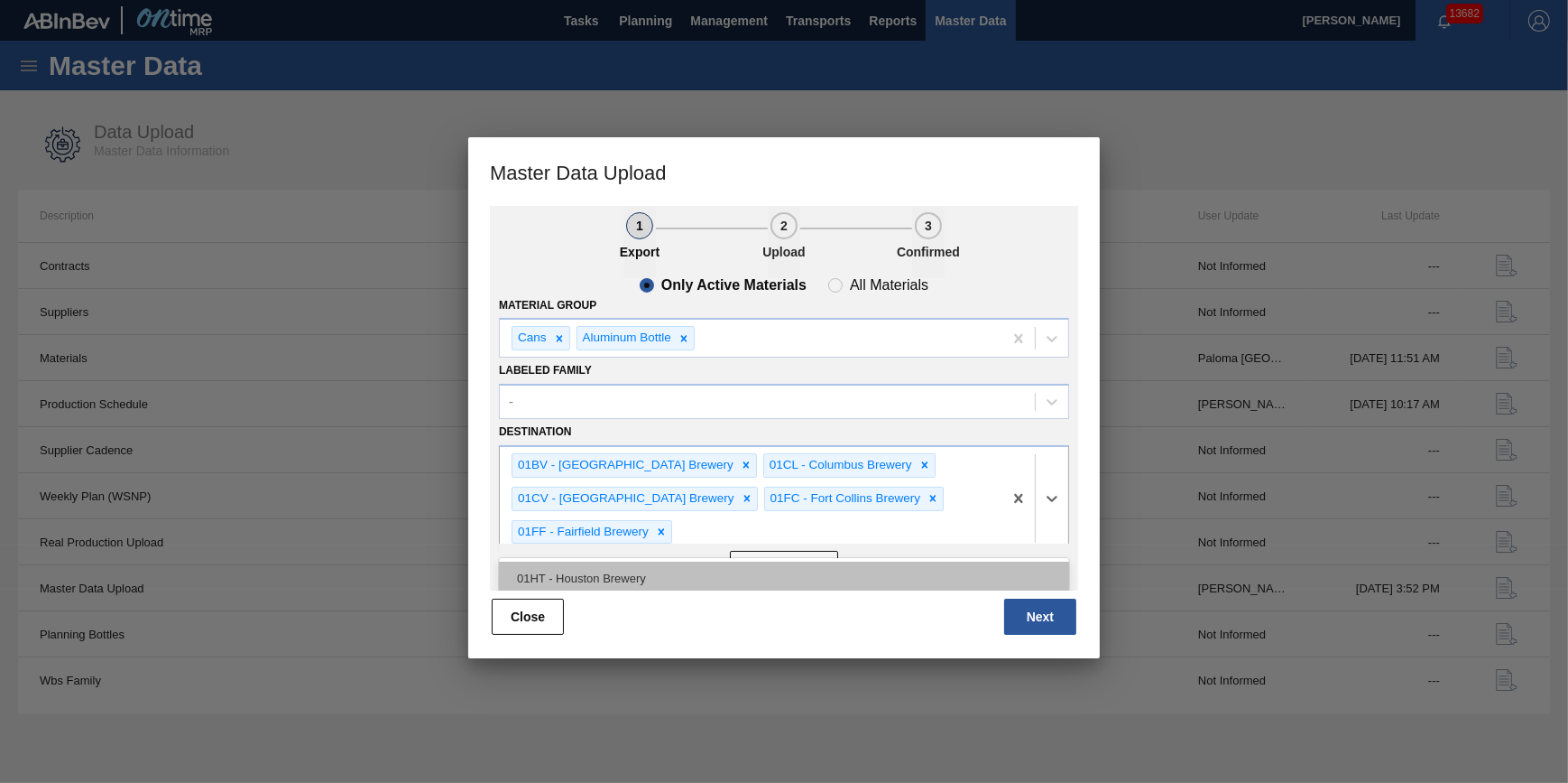
click at [832, 576] on div "01HT - Houston Brewery" at bounding box center [784, 578] width 571 height 34
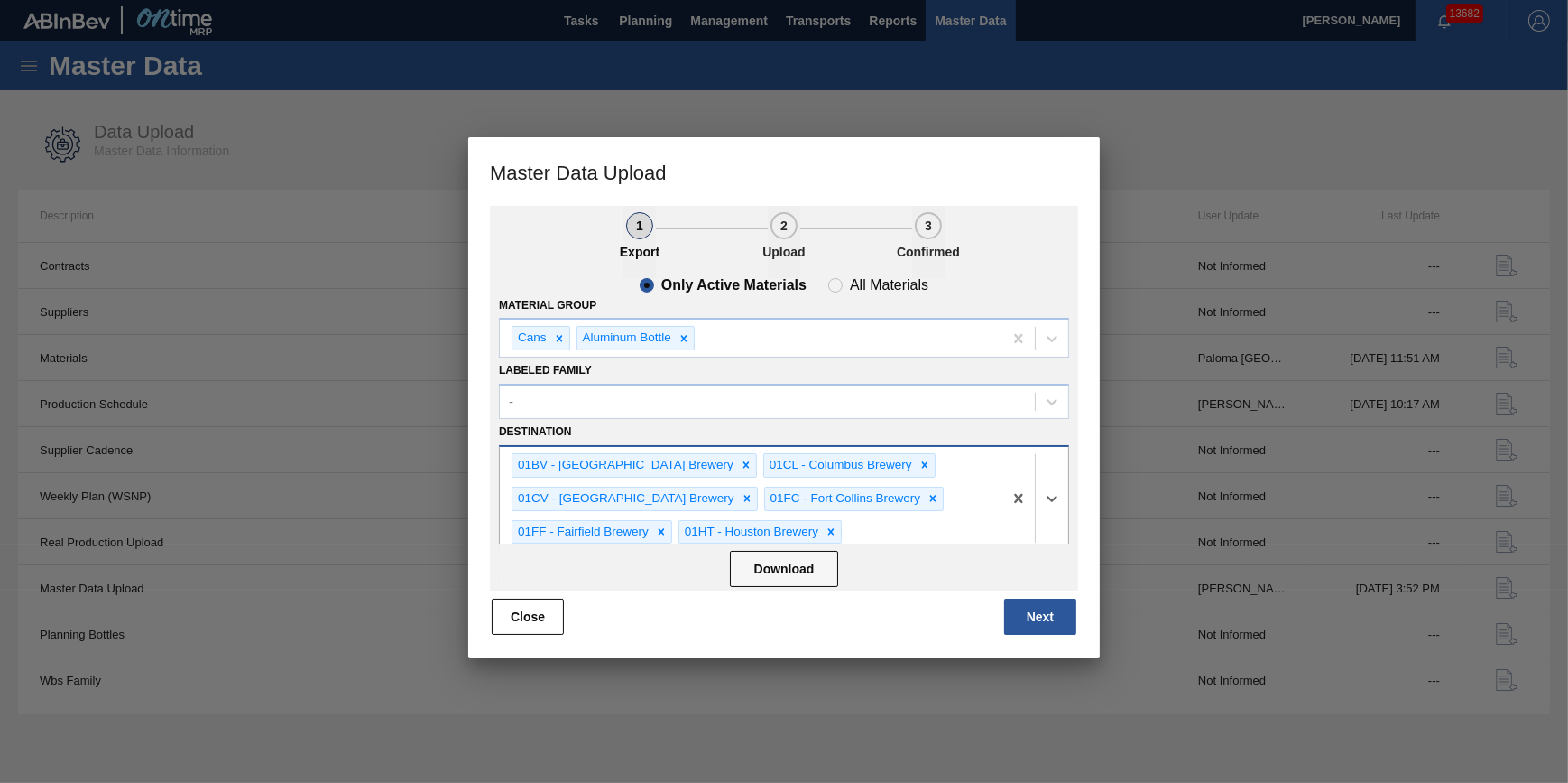
click at [933, 505] on div "01BV - [GEOGRAPHIC_DATA] Brewery 01CL - [GEOGRAPHIC_DATA] 01CV - [GEOGRAPHIC_DA…" at bounding box center [751, 498] width 503 height 104
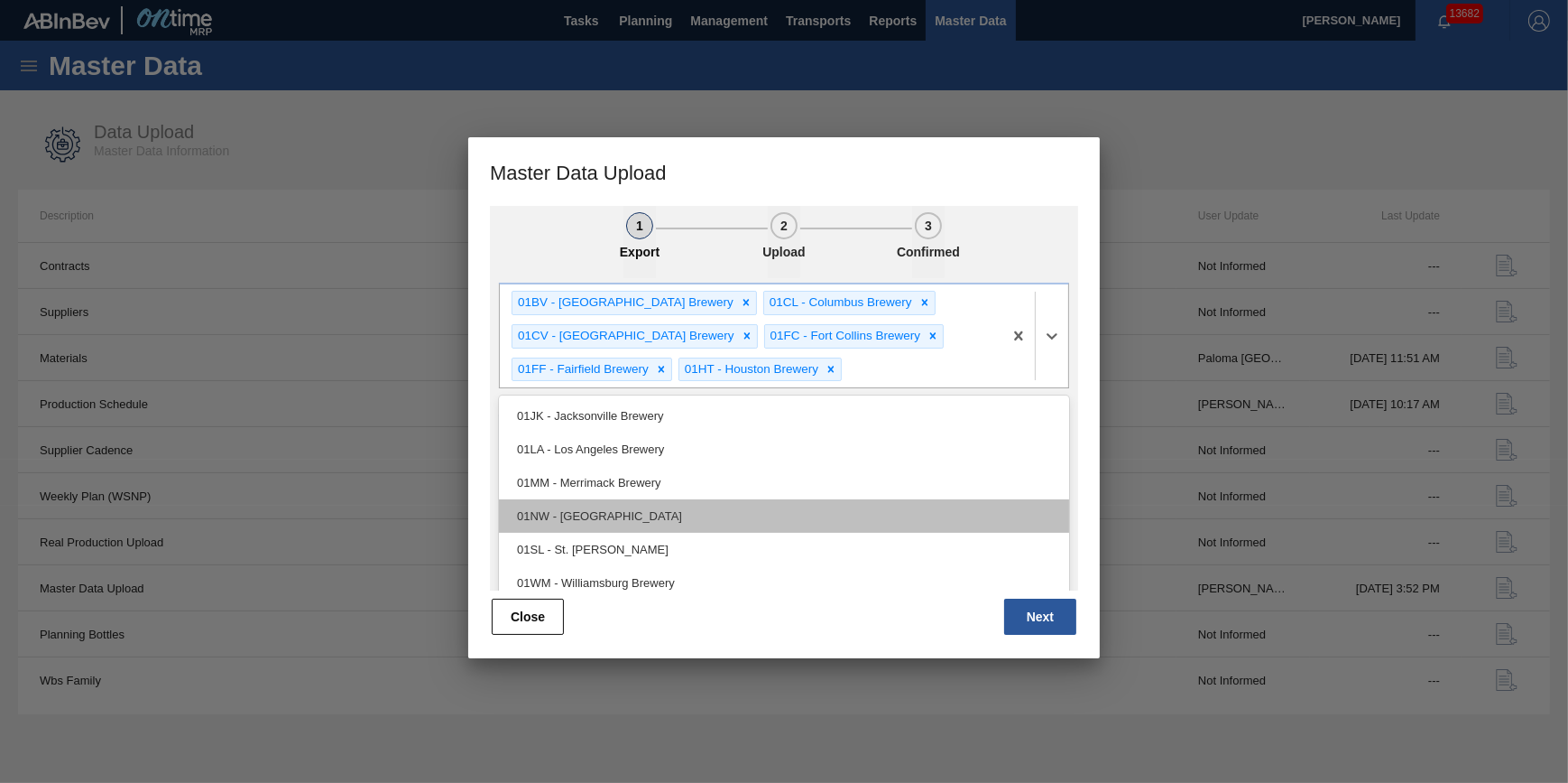
scroll to position [163, 0]
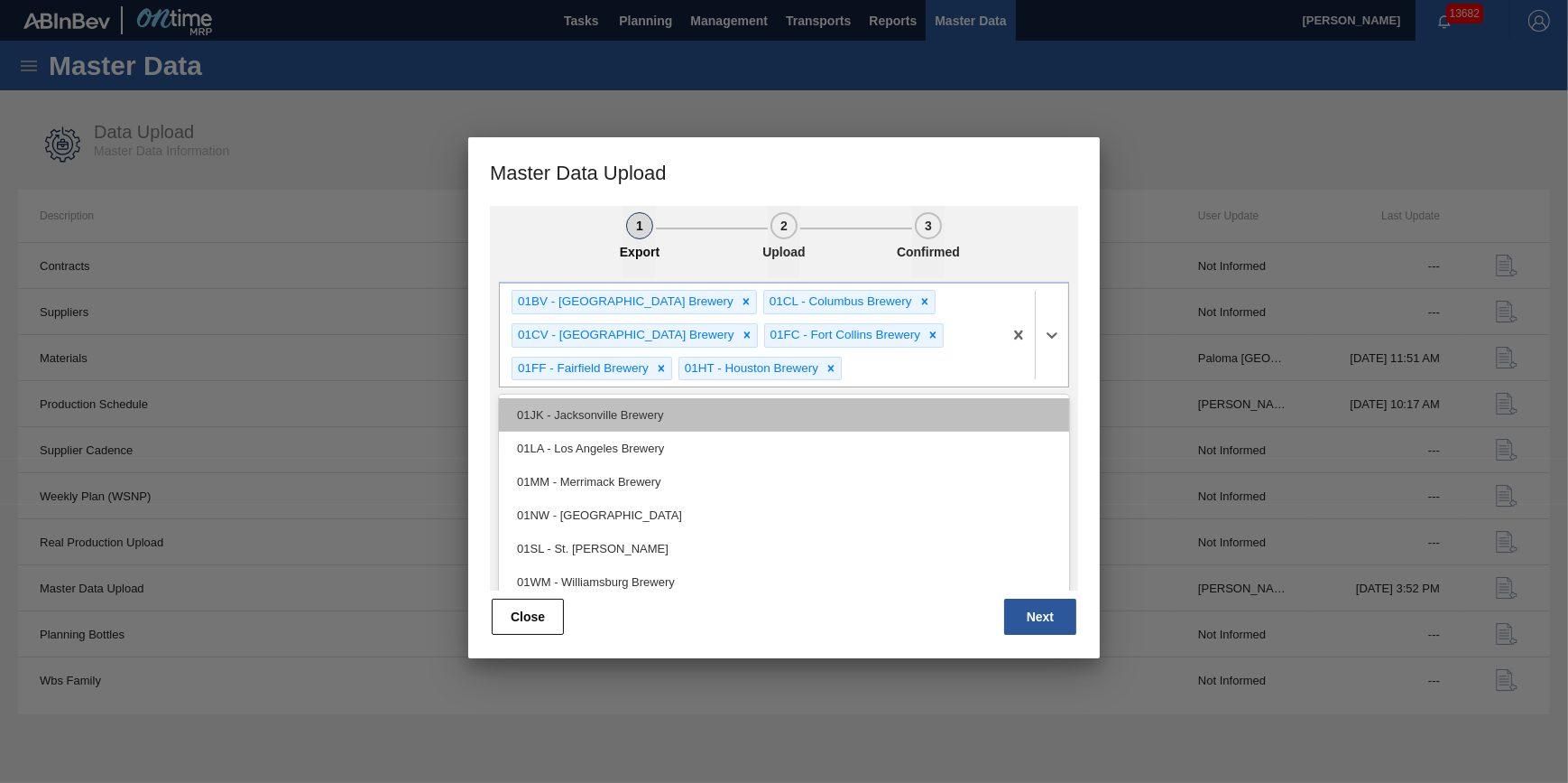
click at [817, 427] on div "01JK - Jacksonville Brewery" at bounding box center [784, 414] width 571 height 34
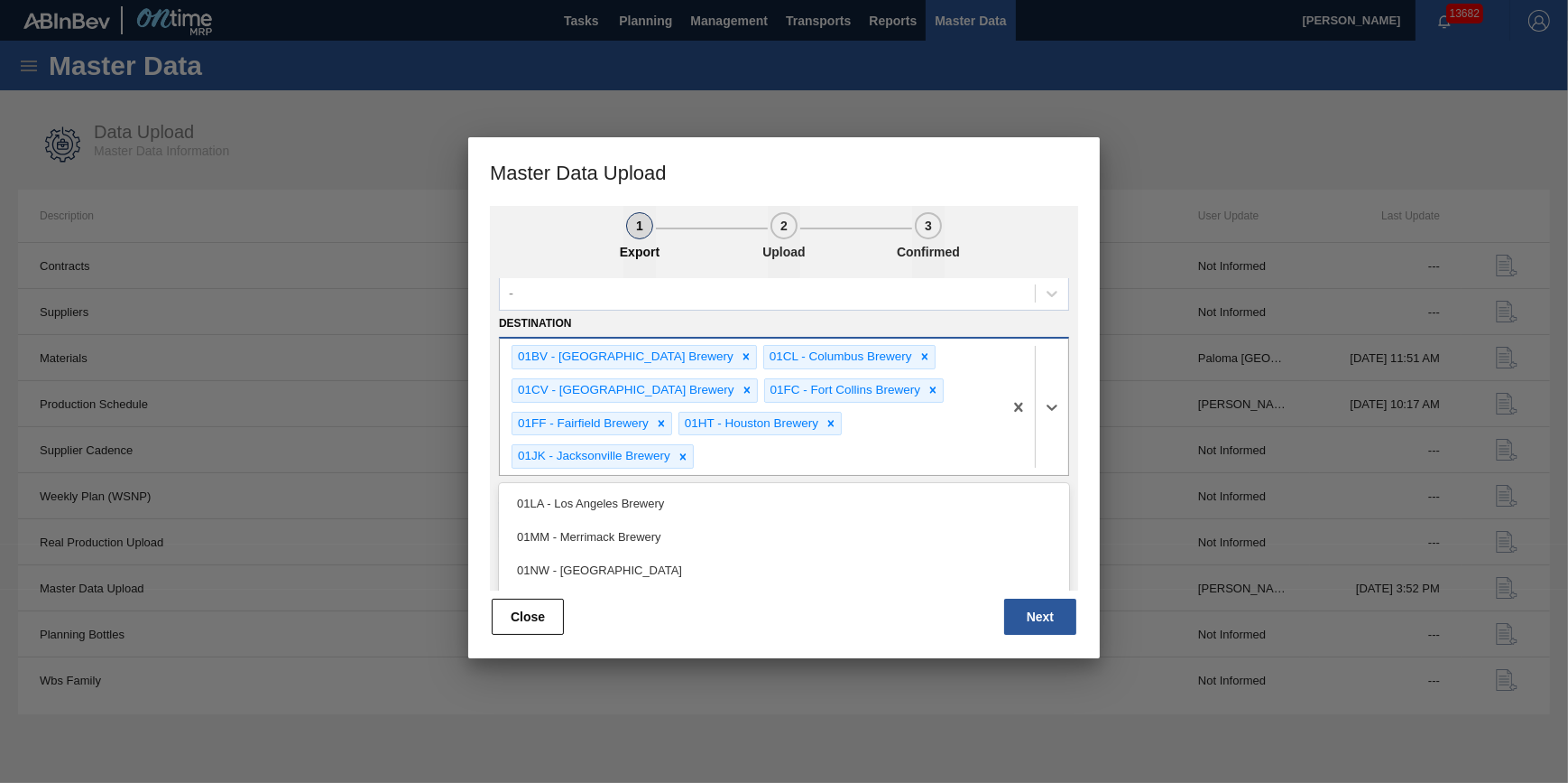
click at [909, 441] on div "option 01JK - Jacksonville Brewery, selected. option 01LA - Los Angeles Brewery…" at bounding box center [784, 407] width 571 height 140
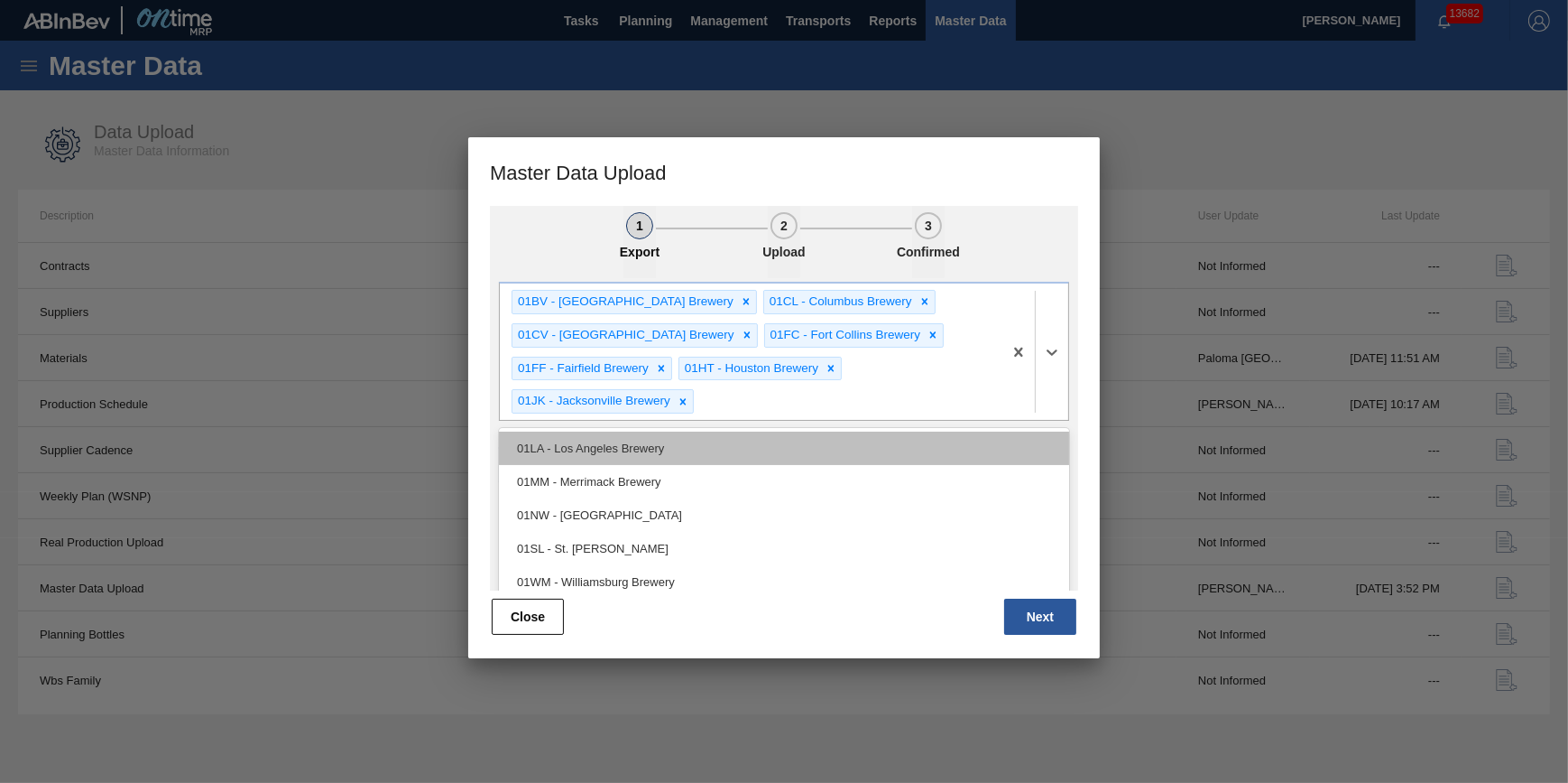
click at [803, 459] on div "01LA - Los Angeles Brewery" at bounding box center [784, 448] width 571 height 34
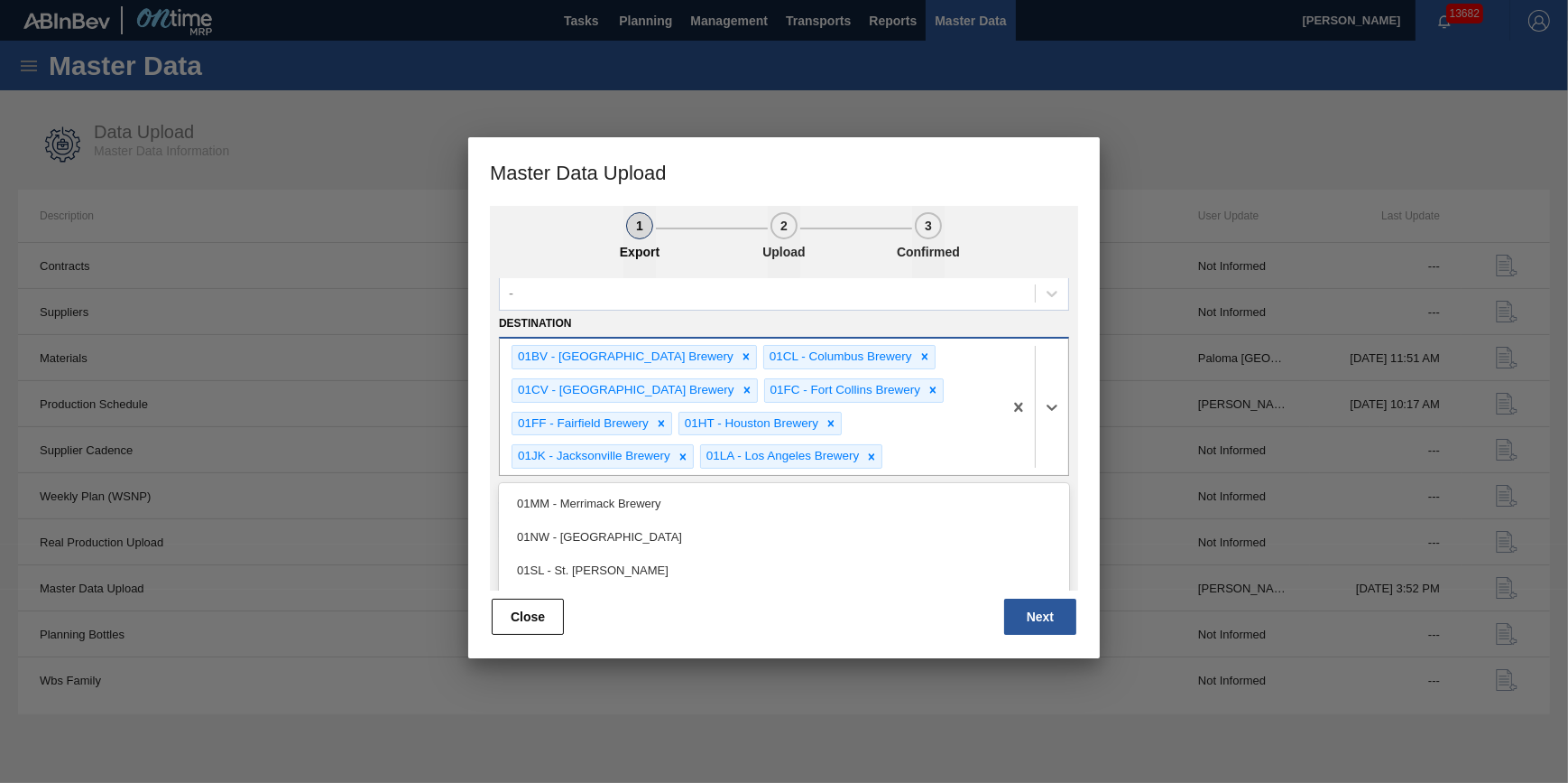
click at [929, 441] on div "01BV - [GEOGRAPHIC_DATA] Brewery 01CL - [GEOGRAPHIC_DATA] 01CV - [GEOGRAPHIC_DA…" at bounding box center [751, 407] width 503 height 137
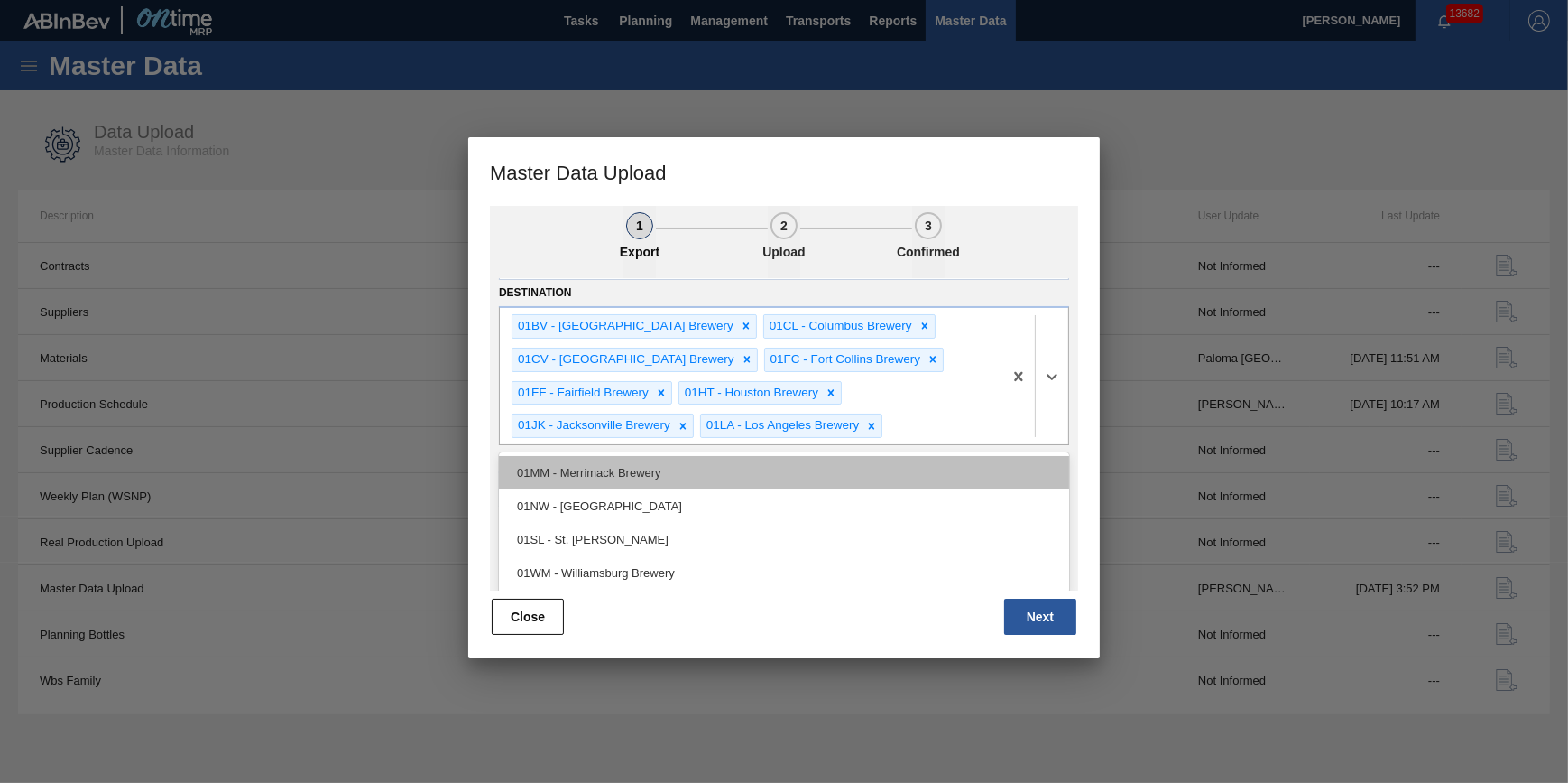
click at [821, 479] on div "01MM - Merrimack Brewery" at bounding box center [784, 472] width 571 height 34
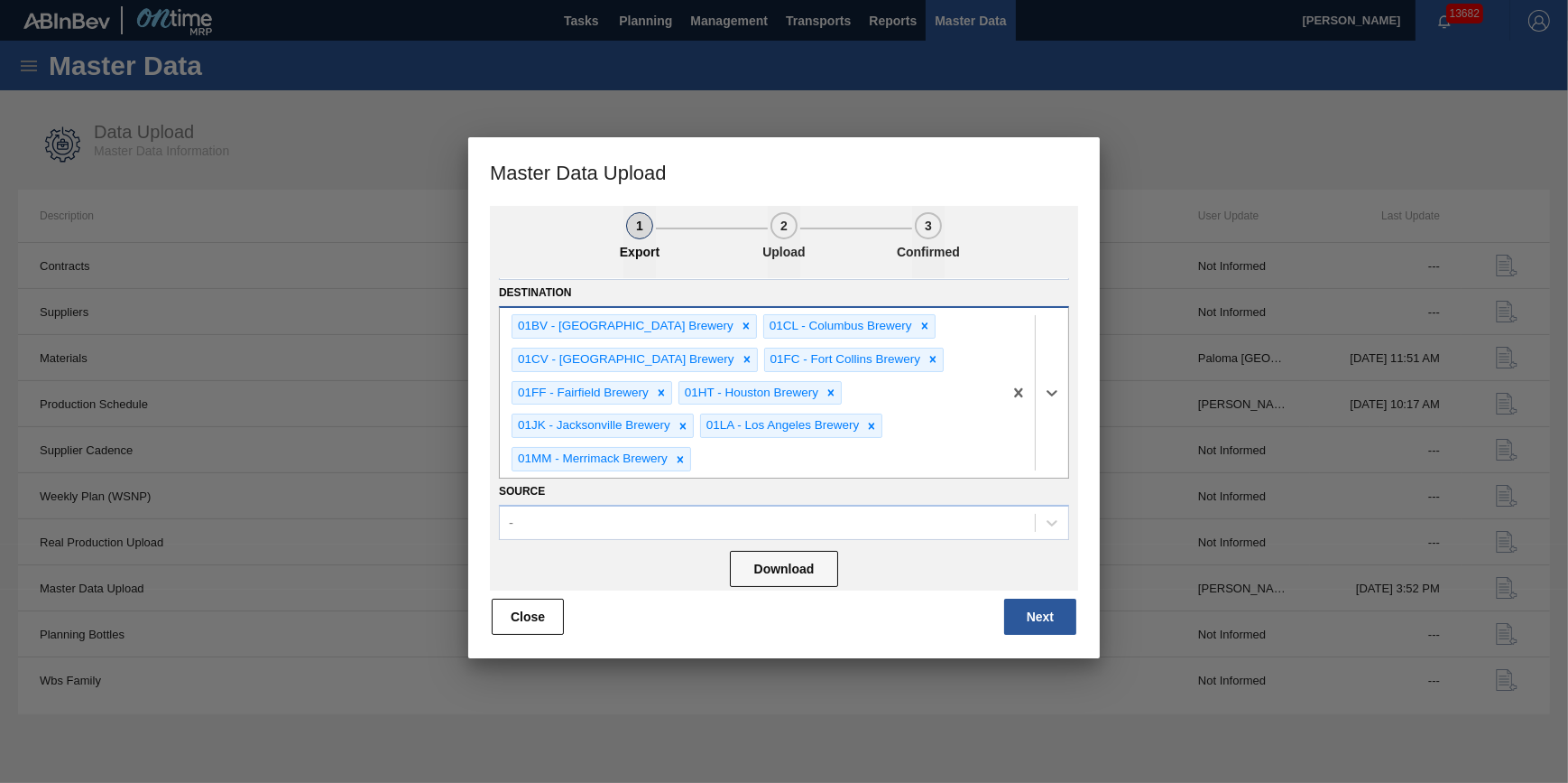
scroll to position [142, 0]
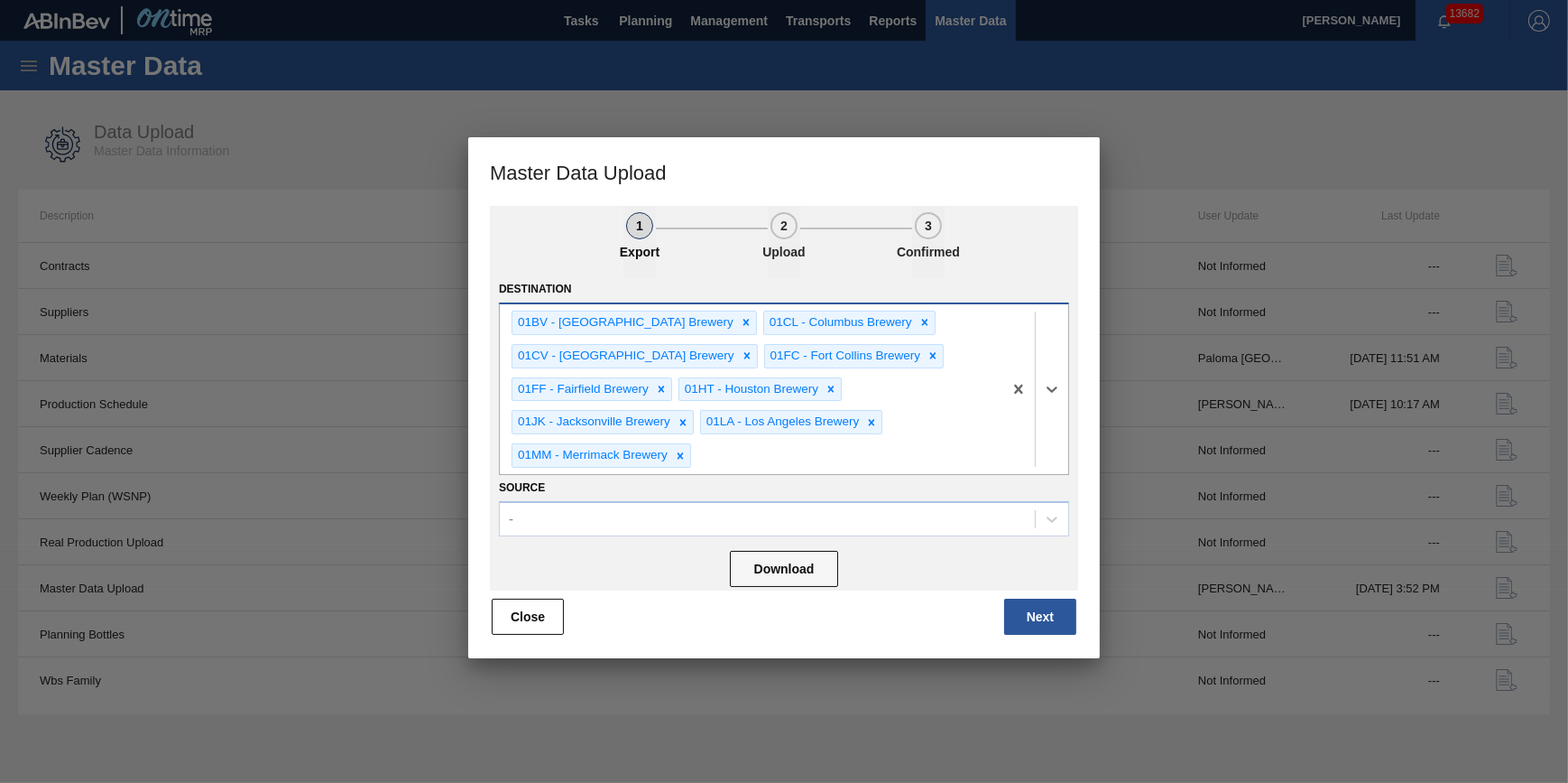
click at [935, 446] on div "01BV - [GEOGRAPHIC_DATA] Brewery 01CL - [GEOGRAPHIC_DATA] 01CV - [GEOGRAPHIC_DA…" at bounding box center [751, 389] width 503 height 169
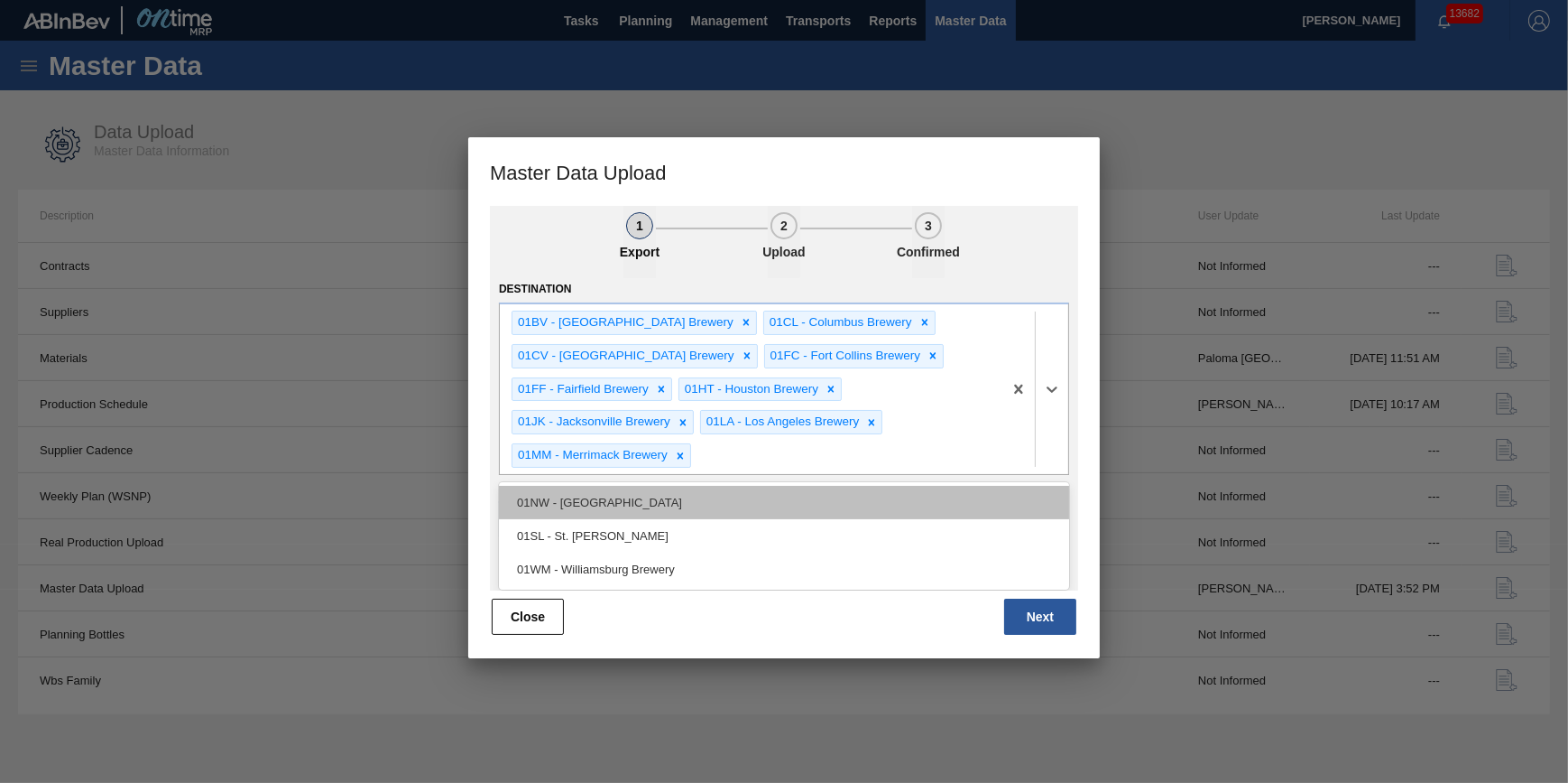
click at [859, 491] on div "01NW - [GEOGRAPHIC_DATA]" at bounding box center [784, 502] width 571 height 34
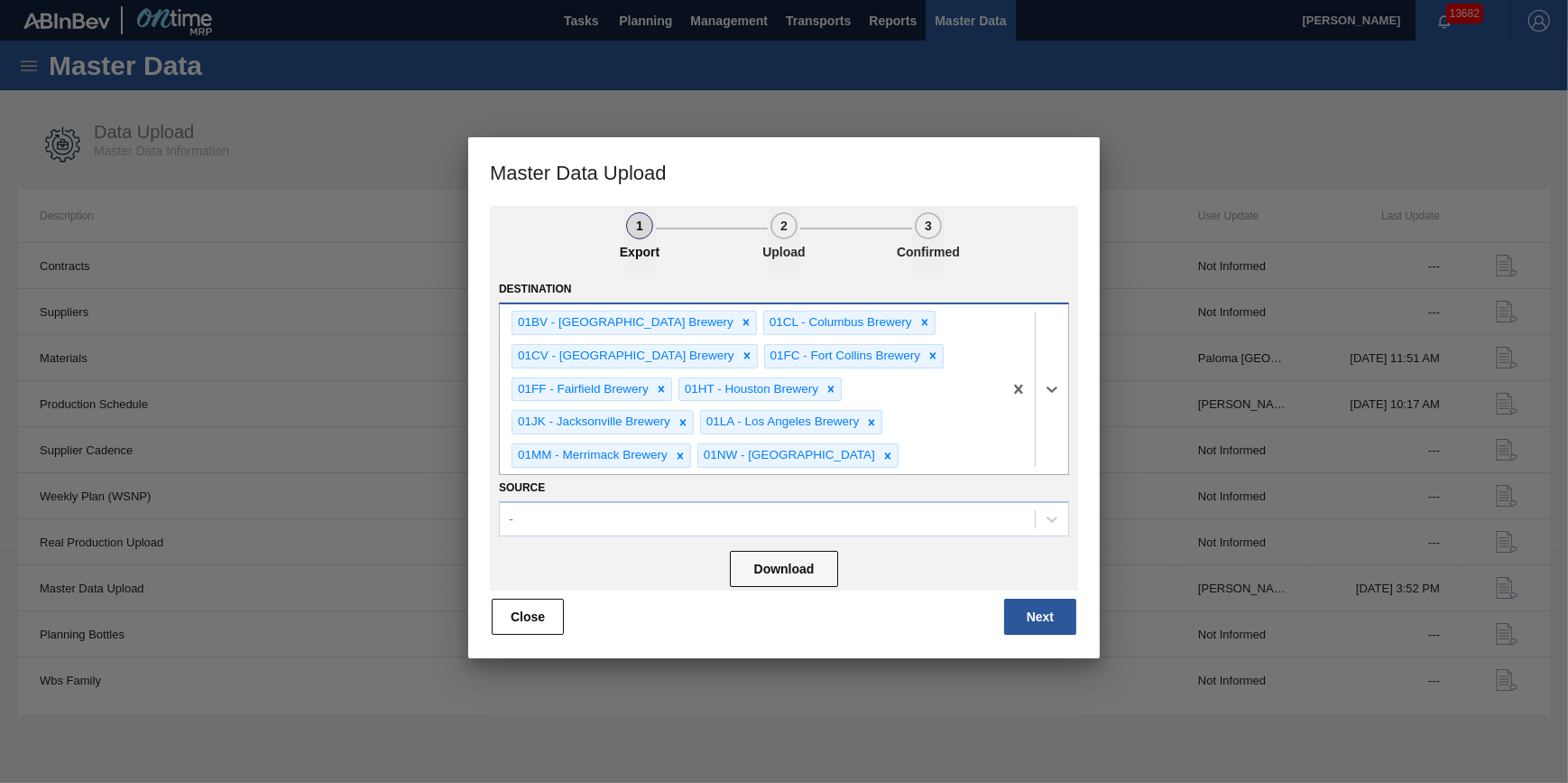
click at [932, 438] on div "01BV - [GEOGRAPHIC_DATA] Brewery 01CL - [GEOGRAPHIC_DATA] 01CV - [GEOGRAPHIC_DA…" at bounding box center [751, 389] width 503 height 169
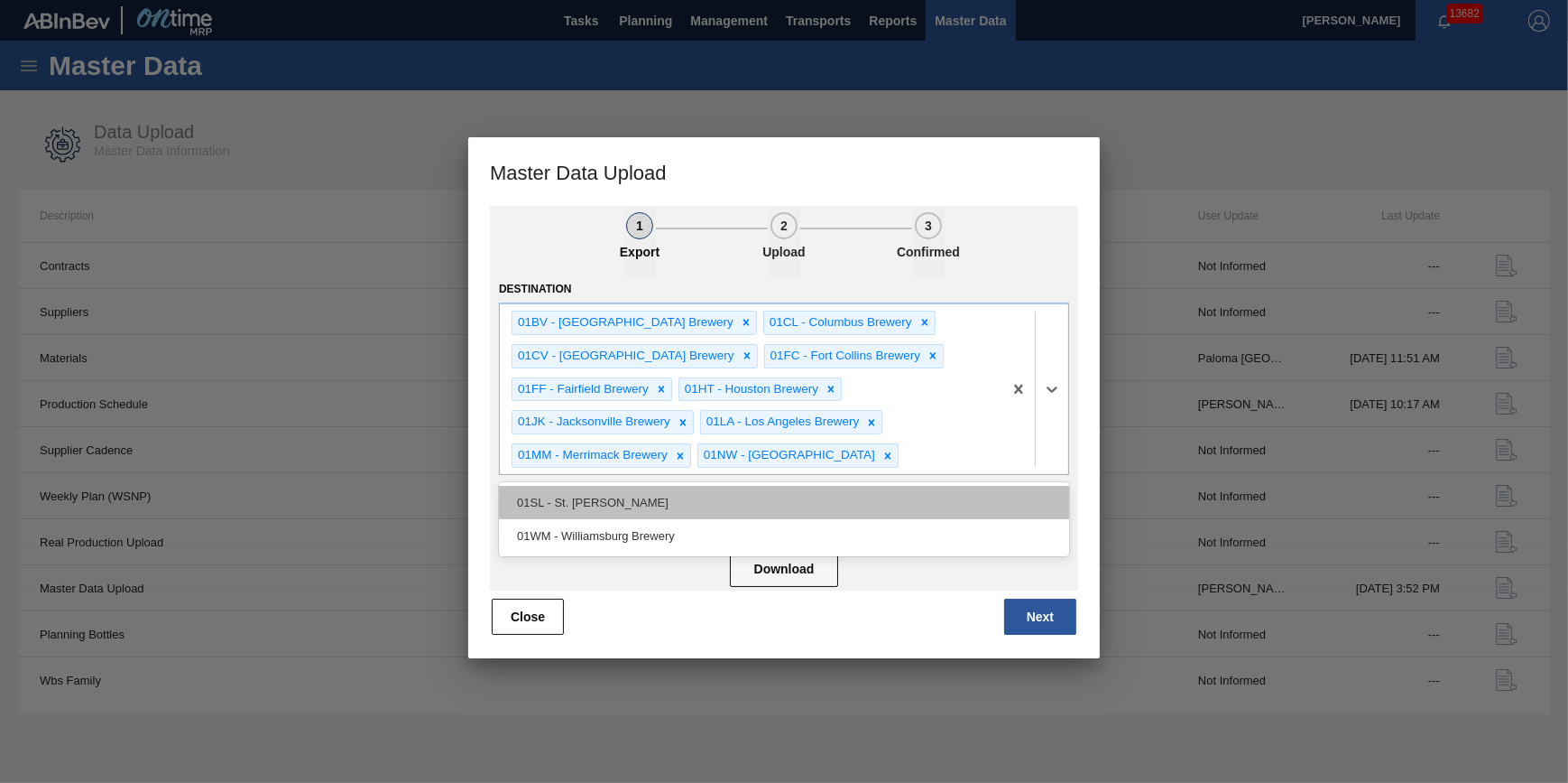
click at [845, 494] on div "01SL - St. [PERSON_NAME]" at bounding box center [784, 502] width 571 height 34
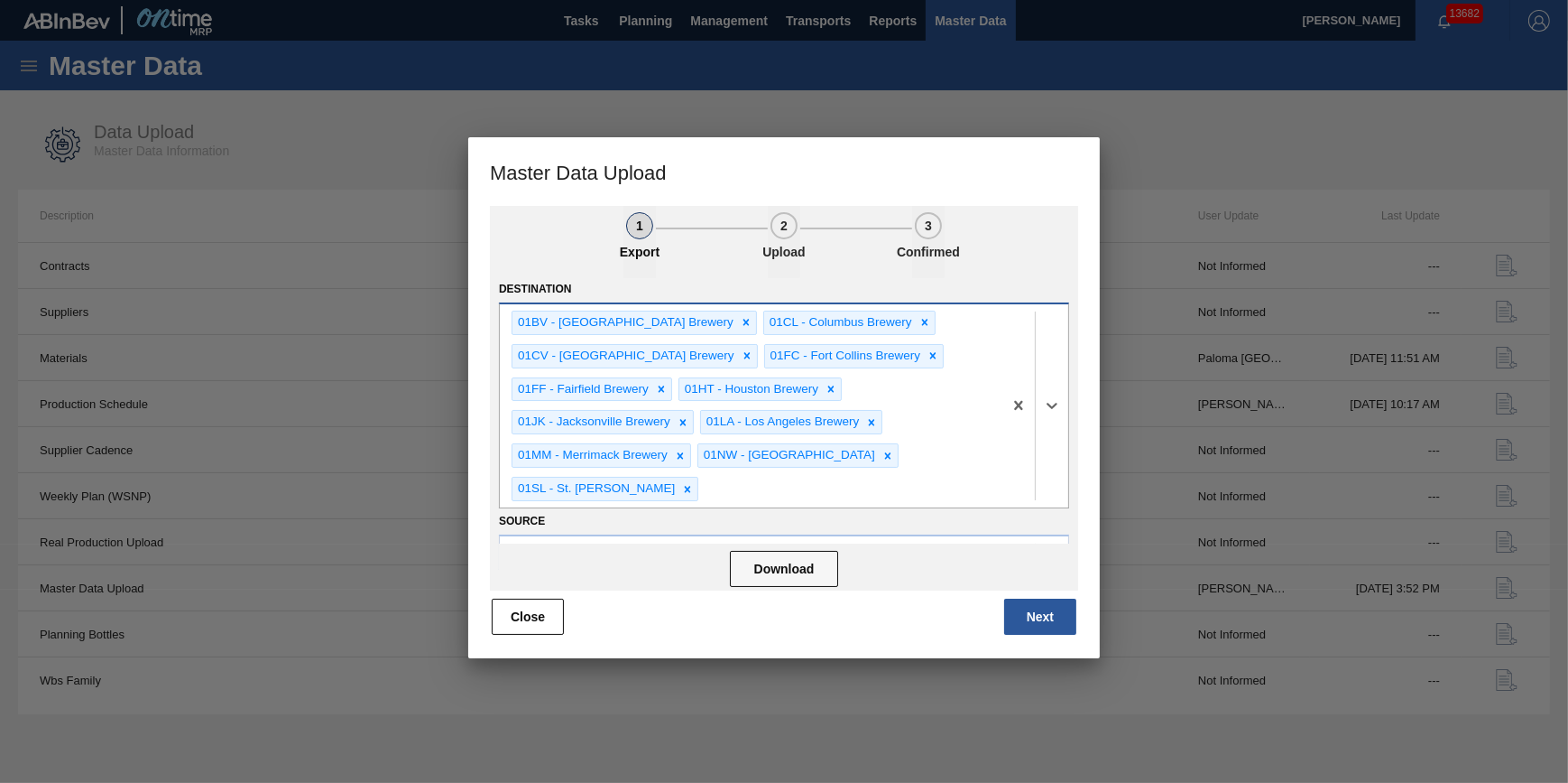
scroll to position [163, 0]
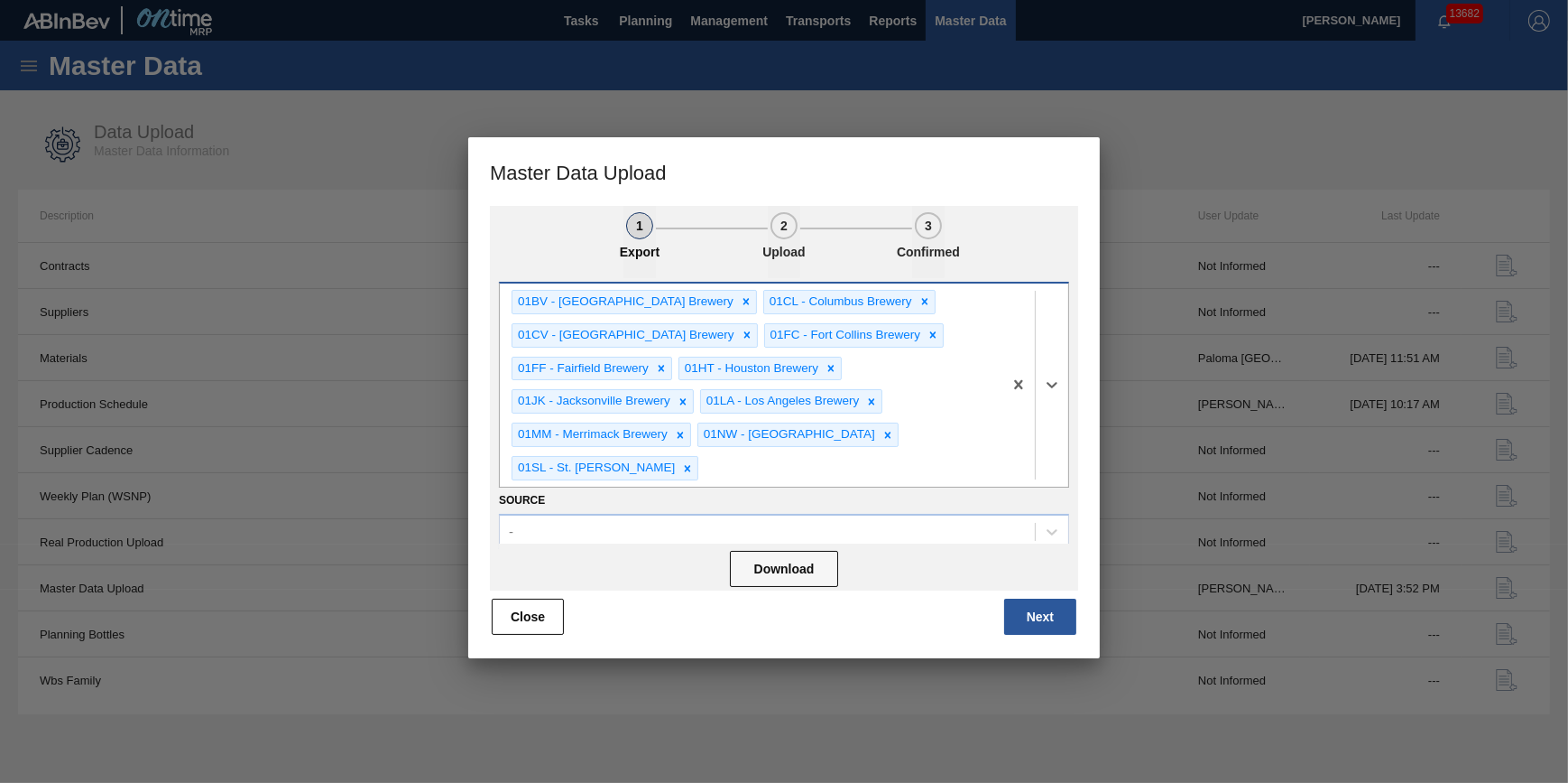
click at [939, 455] on div "01BV - [GEOGRAPHIC_DATA] Brewery 01CL - [GEOGRAPHIC_DATA] 01CV - [GEOGRAPHIC_DA…" at bounding box center [751, 385] width 503 height 203
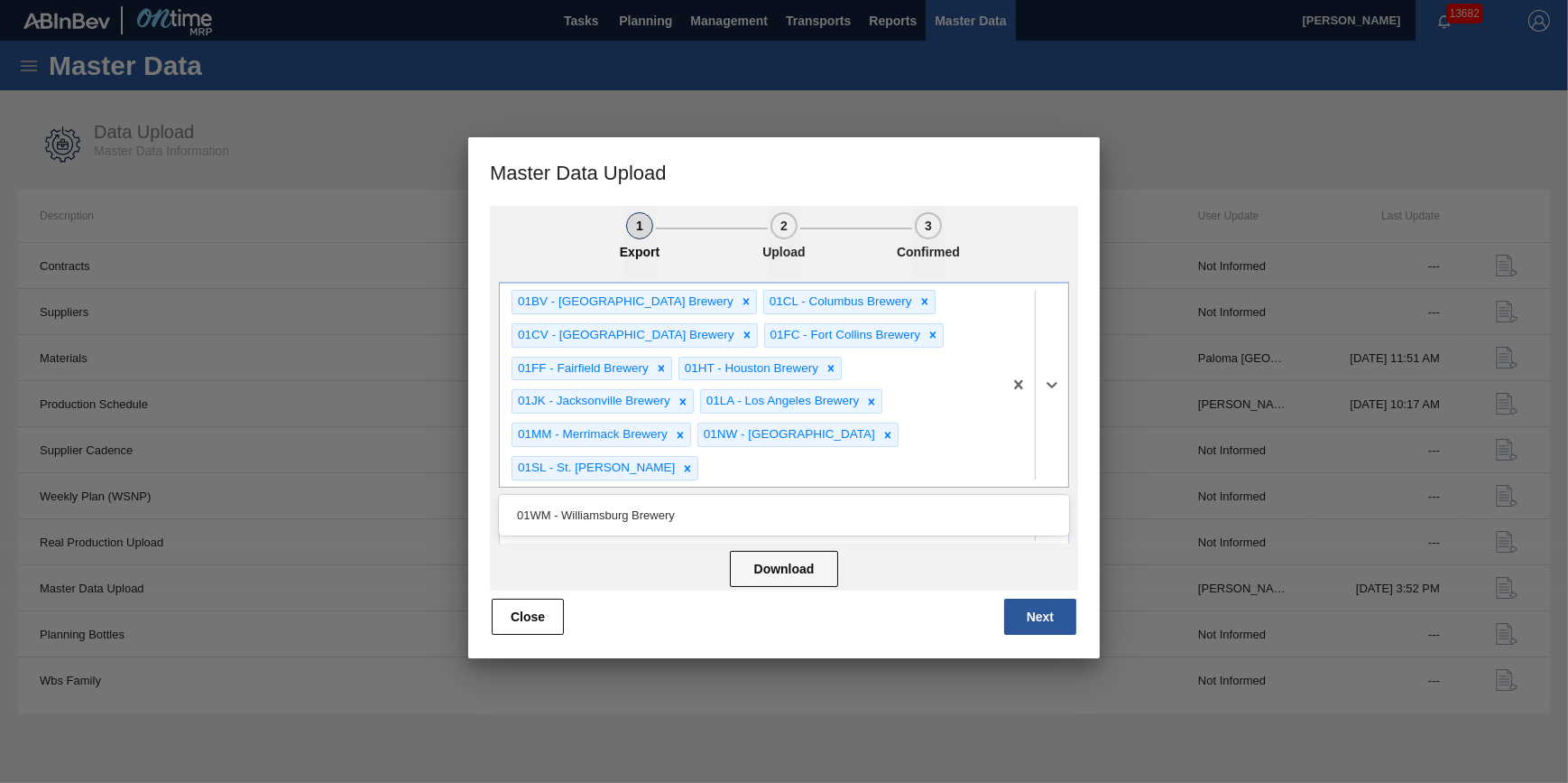
drag, startPoint x: 838, startPoint y: 503, endPoint x: 845, endPoint y: 497, distance: 9.2
click at [838, 504] on div "01WM - Williamsburg Brewery" at bounding box center [784, 515] width 571 height 34
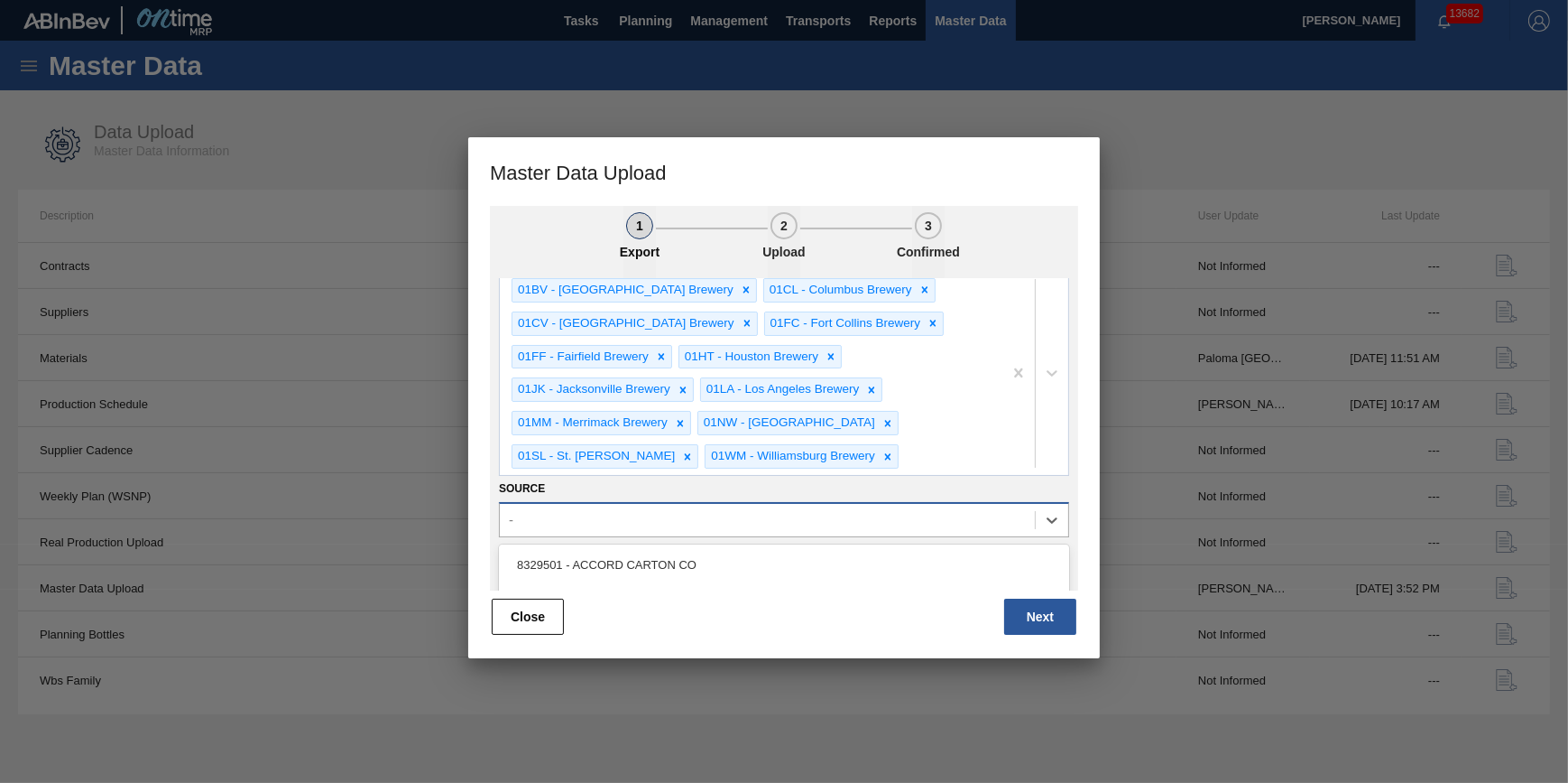
click at [861, 512] on div "-" at bounding box center [767, 519] width 535 height 26
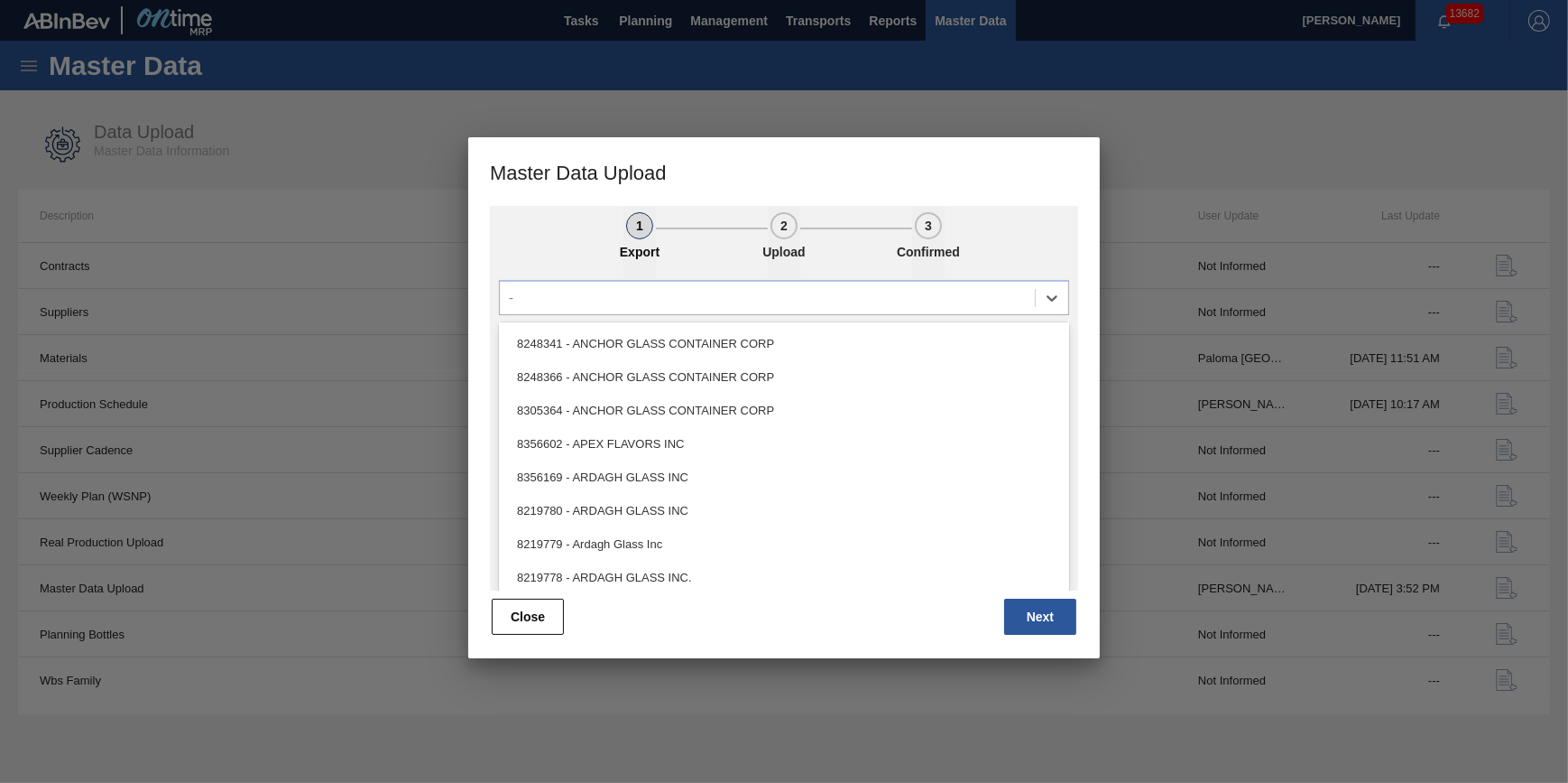
scroll to position [0, 0]
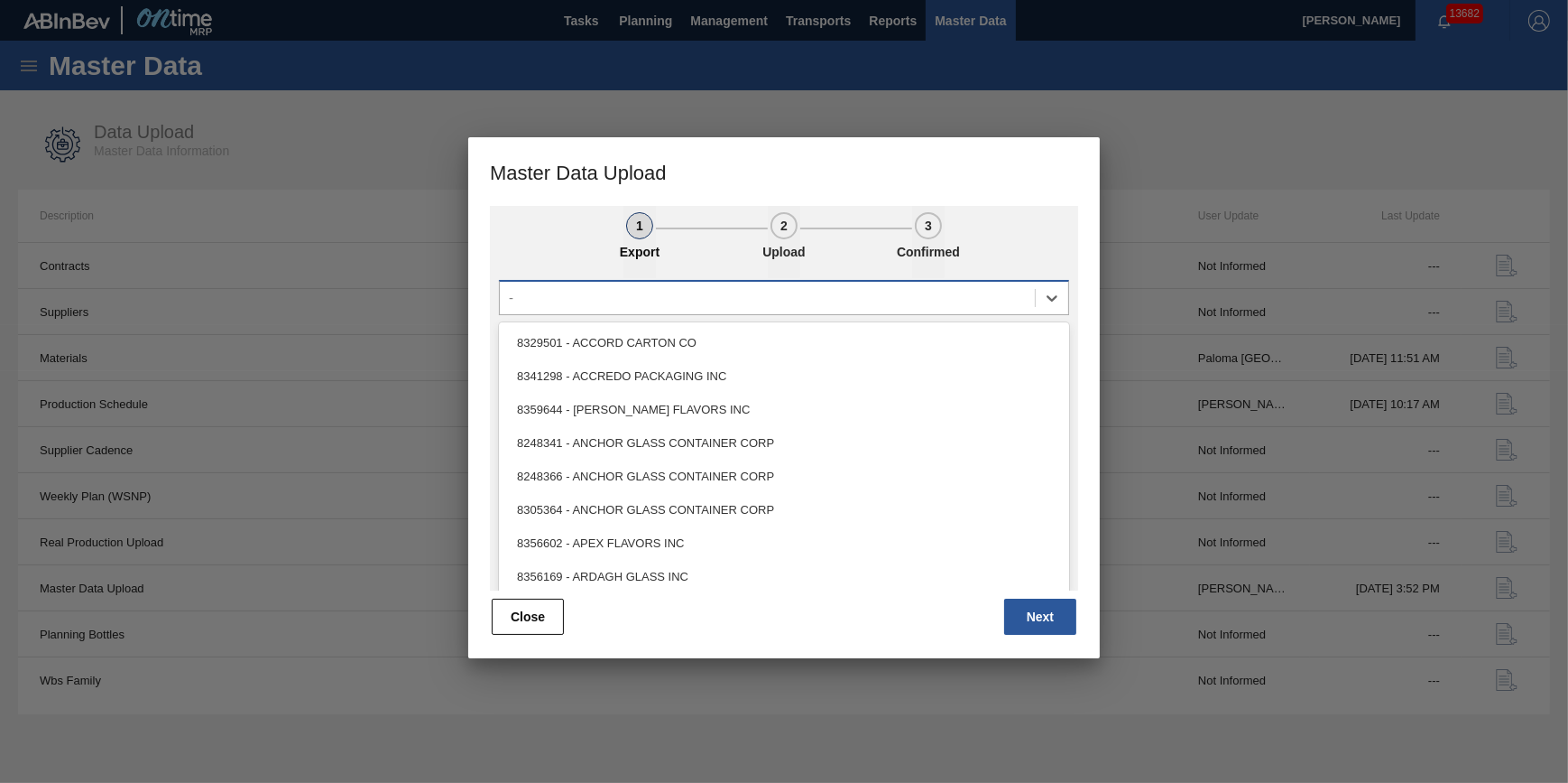
click at [758, 307] on div "Only Active Materials All Materials Material Group Cans Aluminum Bottle Labeled…" at bounding box center [784, 435] width 588 height 314
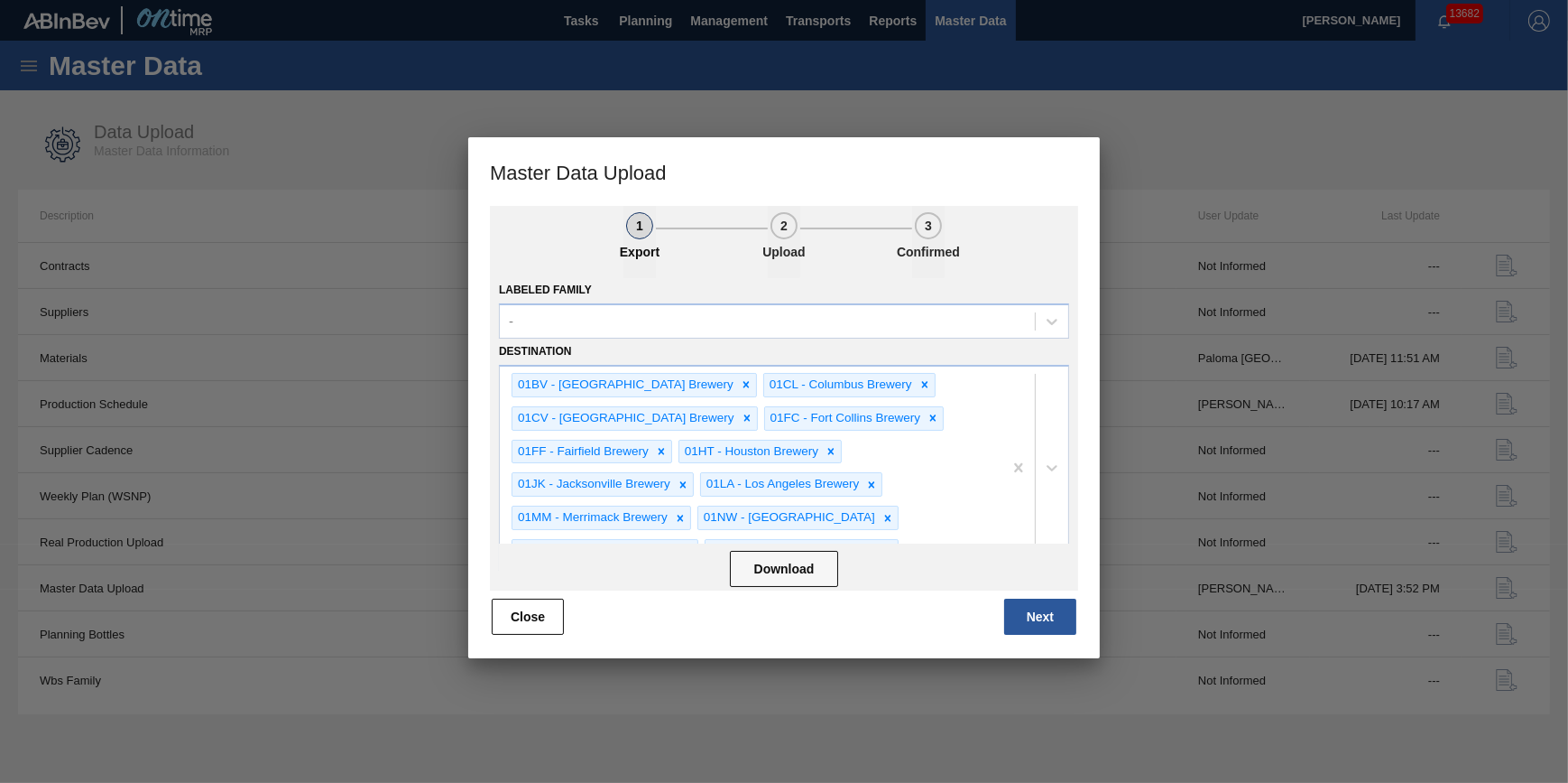
scroll to position [163, 0]
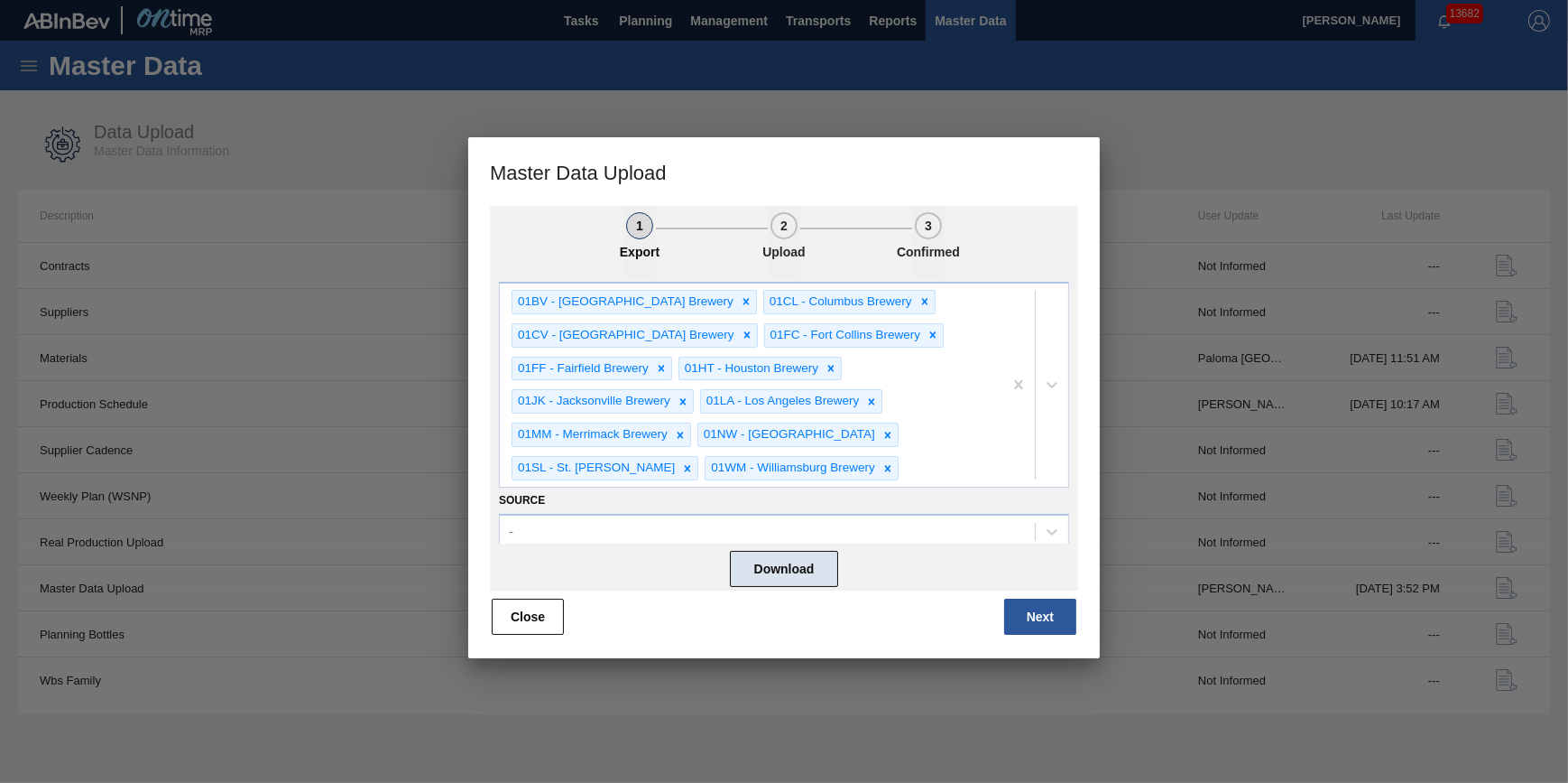
click at [818, 568] on button "Download" at bounding box center [784, 569] width 109 height 36
click at [938, 72] on div at bounding box center [784, 392] width 1568 height 783
click at [524, 625] on button "Close" at bounding box center [528, 616] width 72 height 36
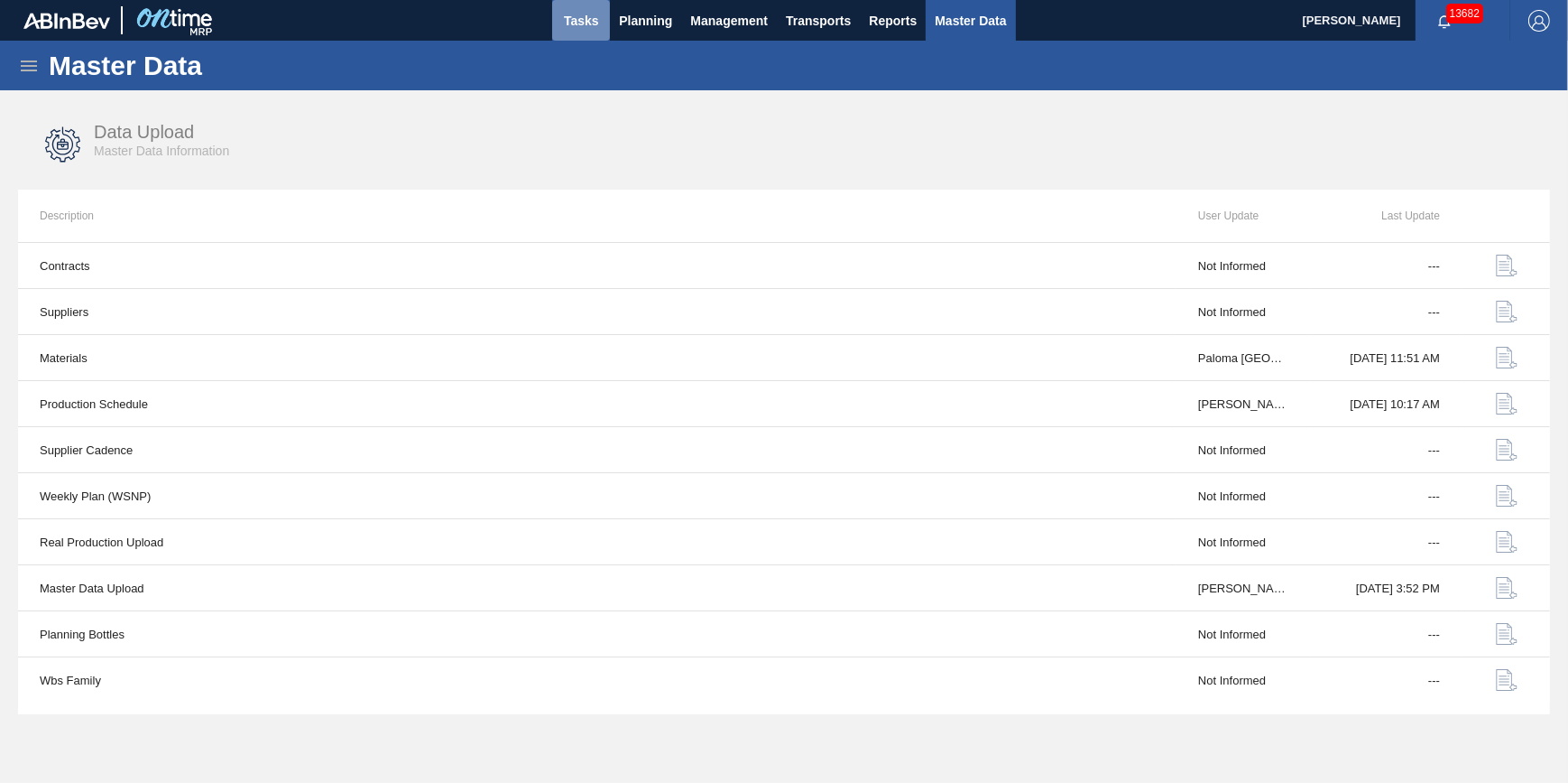
click at [572, 26] on span "Tasks" at bounding box center [582, 21] width 40 height 22
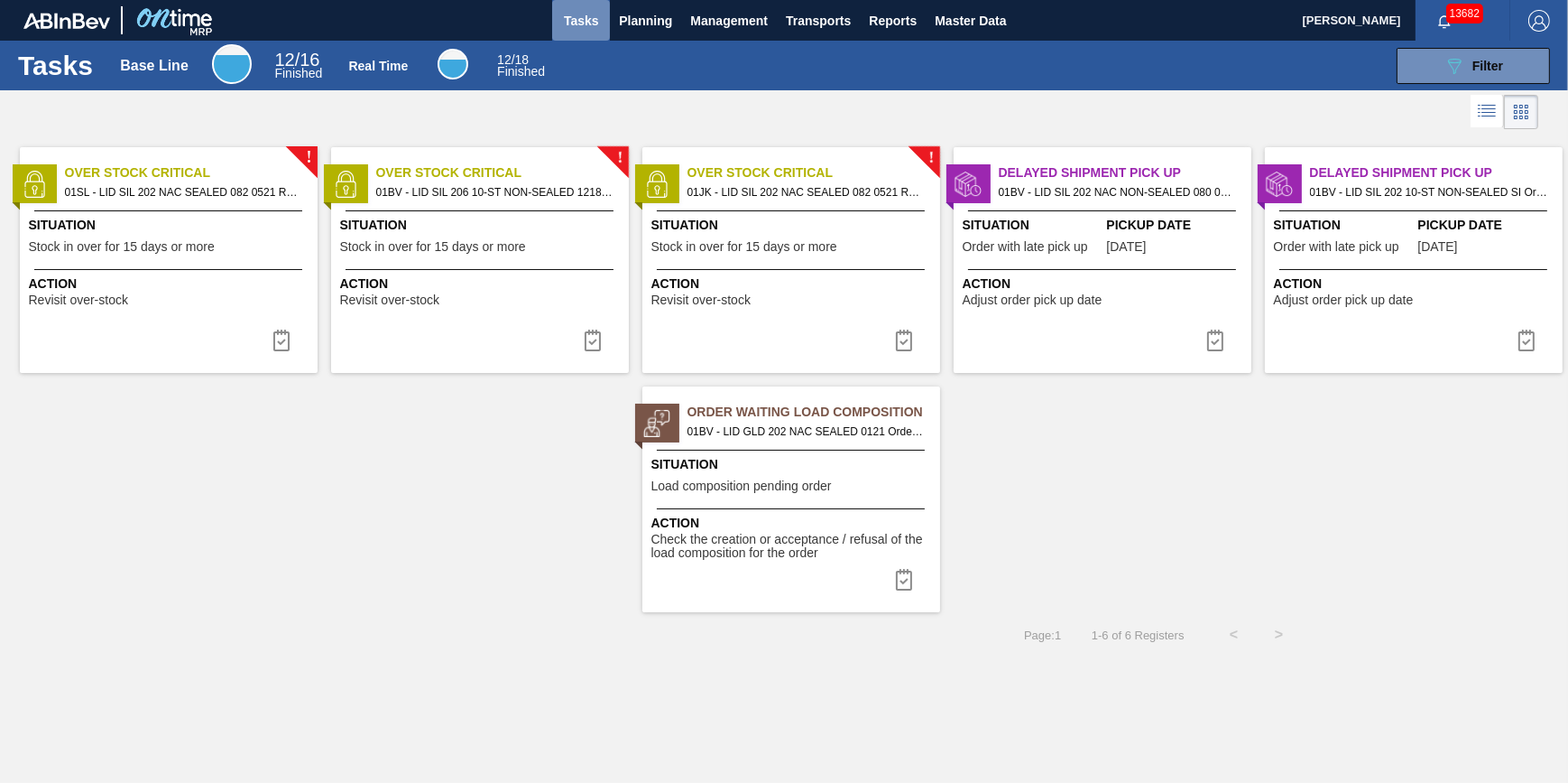
click at [579, 22] on span "Tasks" at bounding box center [582, 21] width 40 height 22
click at [623, 18] on span "Planning" at bounding box center [645, 21] width 53 height 22
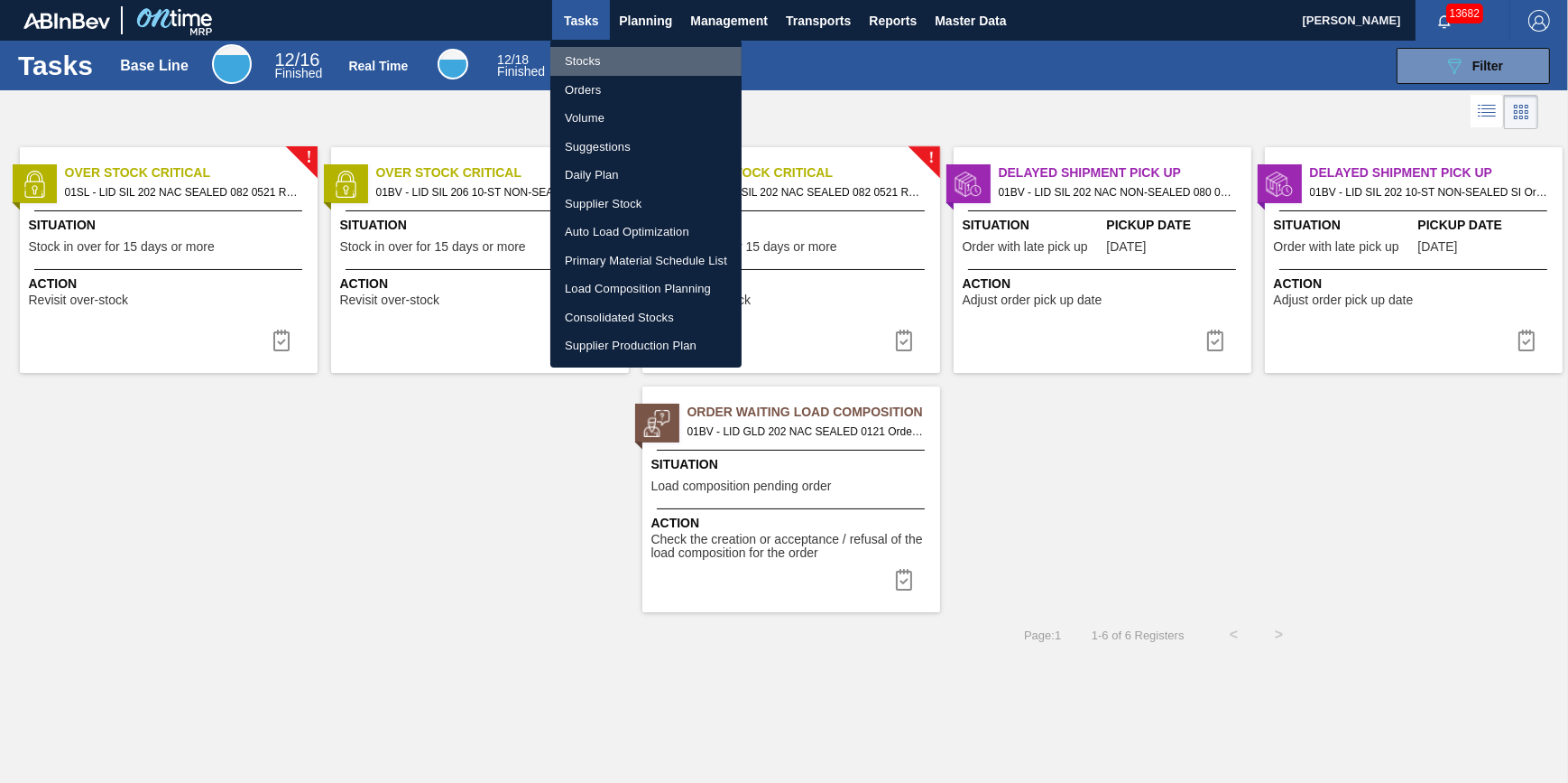
click at [587, 61] on li "Stocks" at bounding box center [646, 62] width 191 height 29
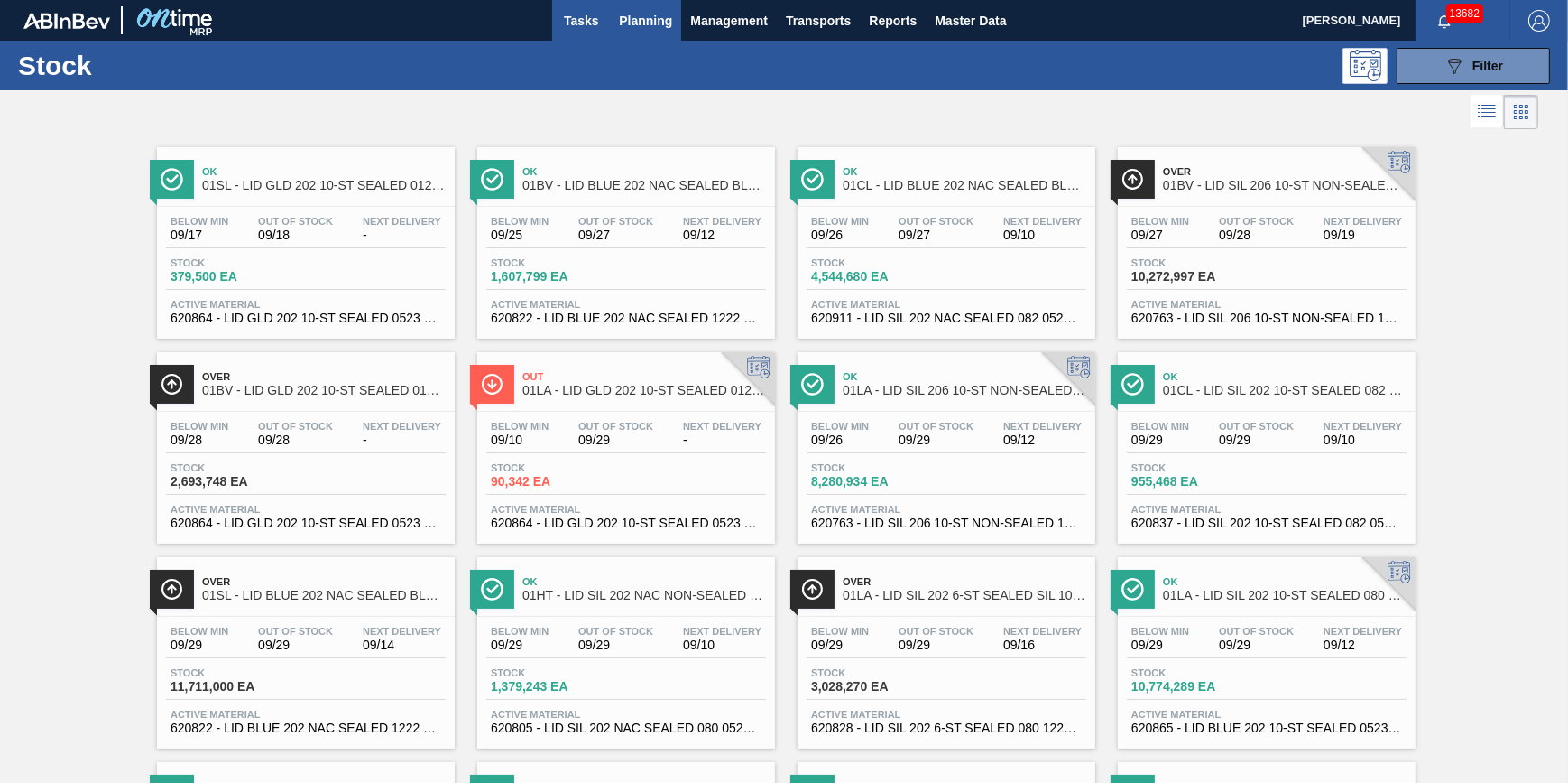
click at [565, 25] on span "Tasks" at bounding box center [582, 21] width 40 height 22
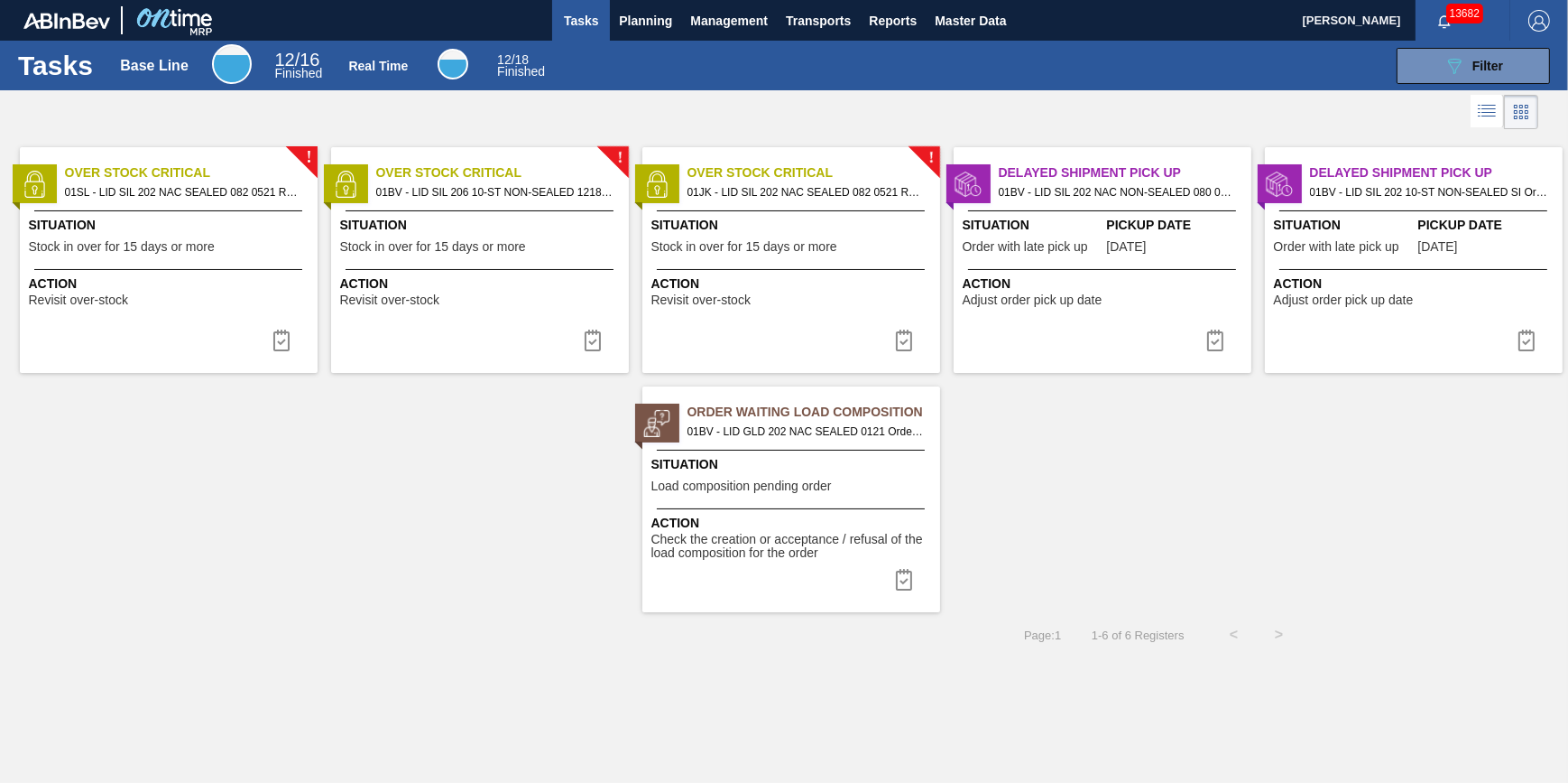
drag, startPoint x: 564, startPoint y: 14, endPoint x: 581, endPoint y: 14, distance: 17.0
click at [564, 14] on span "Tasks" at bounding box center [582, 21] width 40 height 22
click at [606, 17] on button "Tasks" at bounding box center [582, 20] width 58 height 41
click at [630, 18] on span "Planning" at bounding box center [645, 21] width 53 height 22
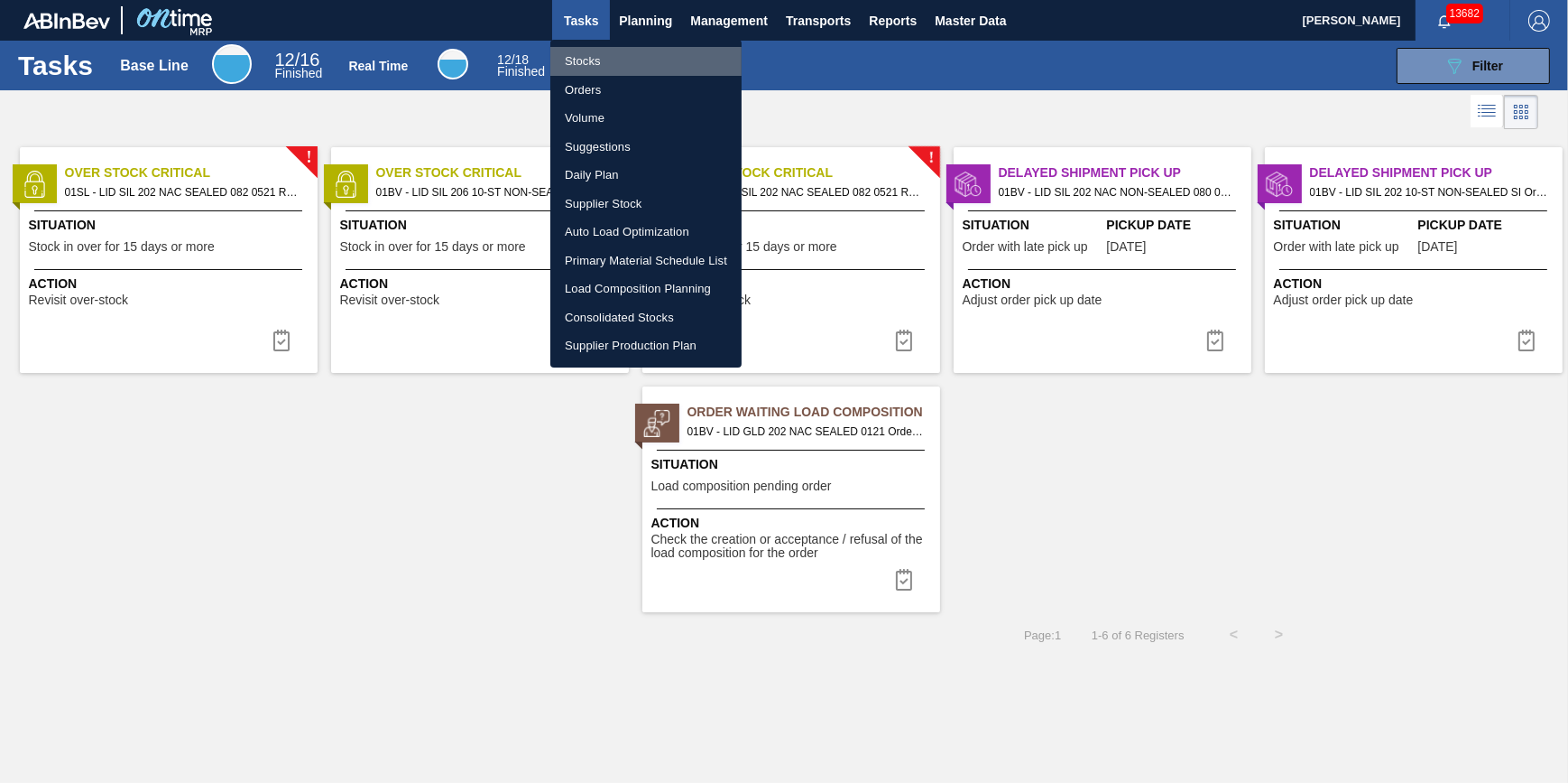
click at [627, 47] on li "Stocks" at bounding box center [646, 62] width 191 height 29
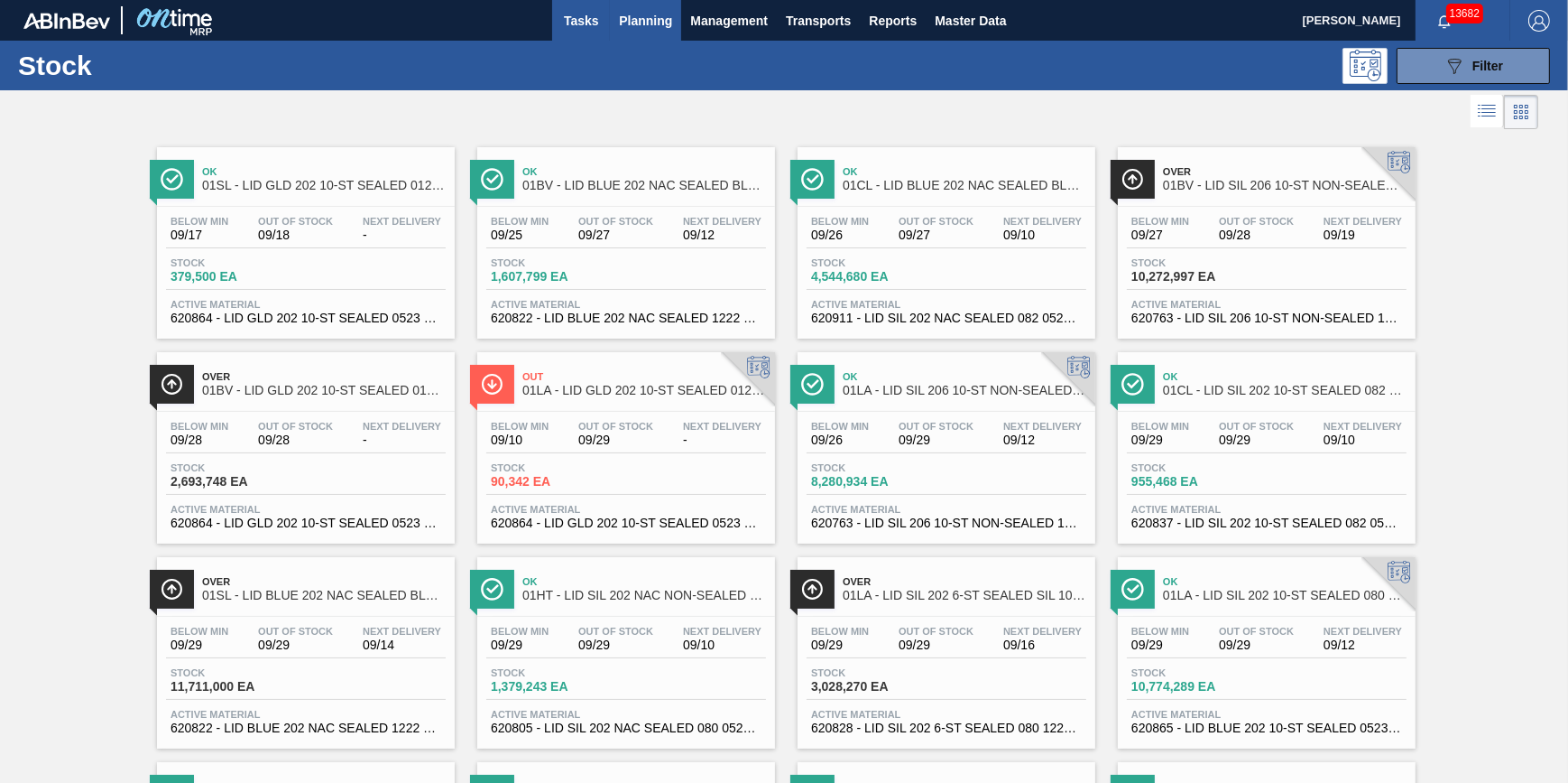
click at [598, 28] on span "Tasks" at bounding box center [582, 21] width 40 height 22
